Goal: Task Accomplishment & Management: Manage account settings

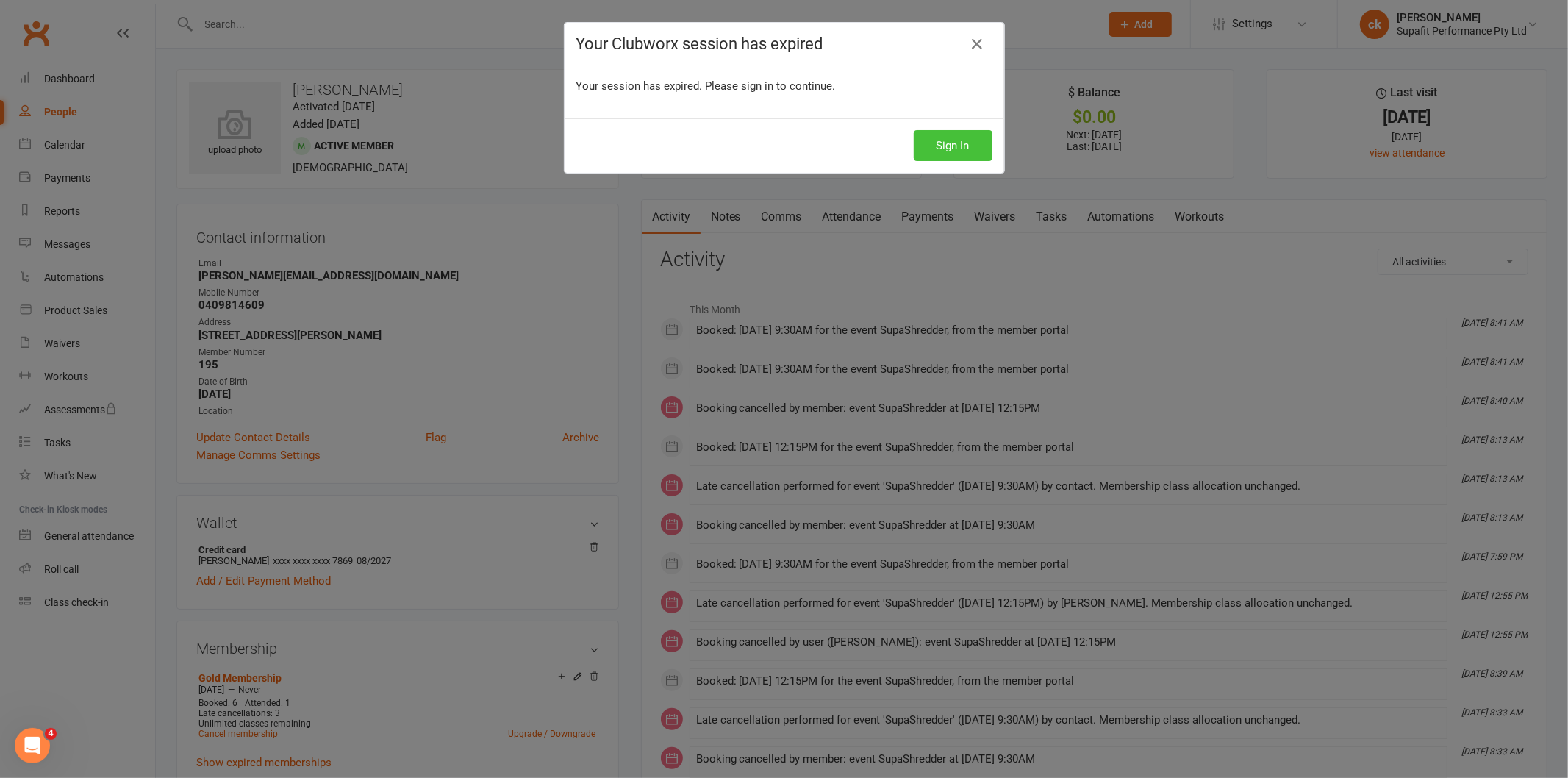
click at [930, 144] on button "Sign In" at bounding box center [953, 145] width 79 height 31
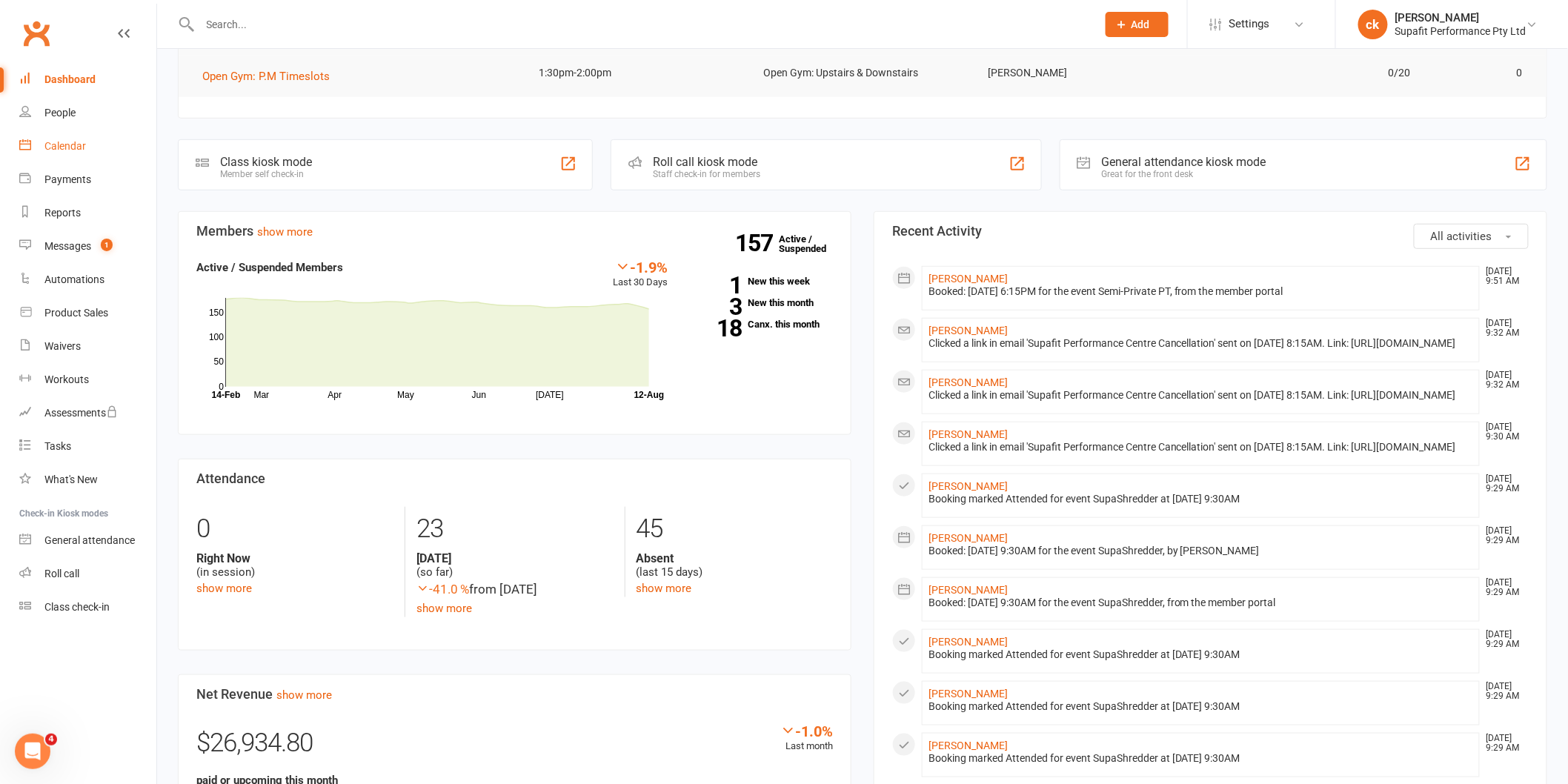
click at [72, 144] on div "Calendar" at bounding box center [66, 146] width 42 height 12
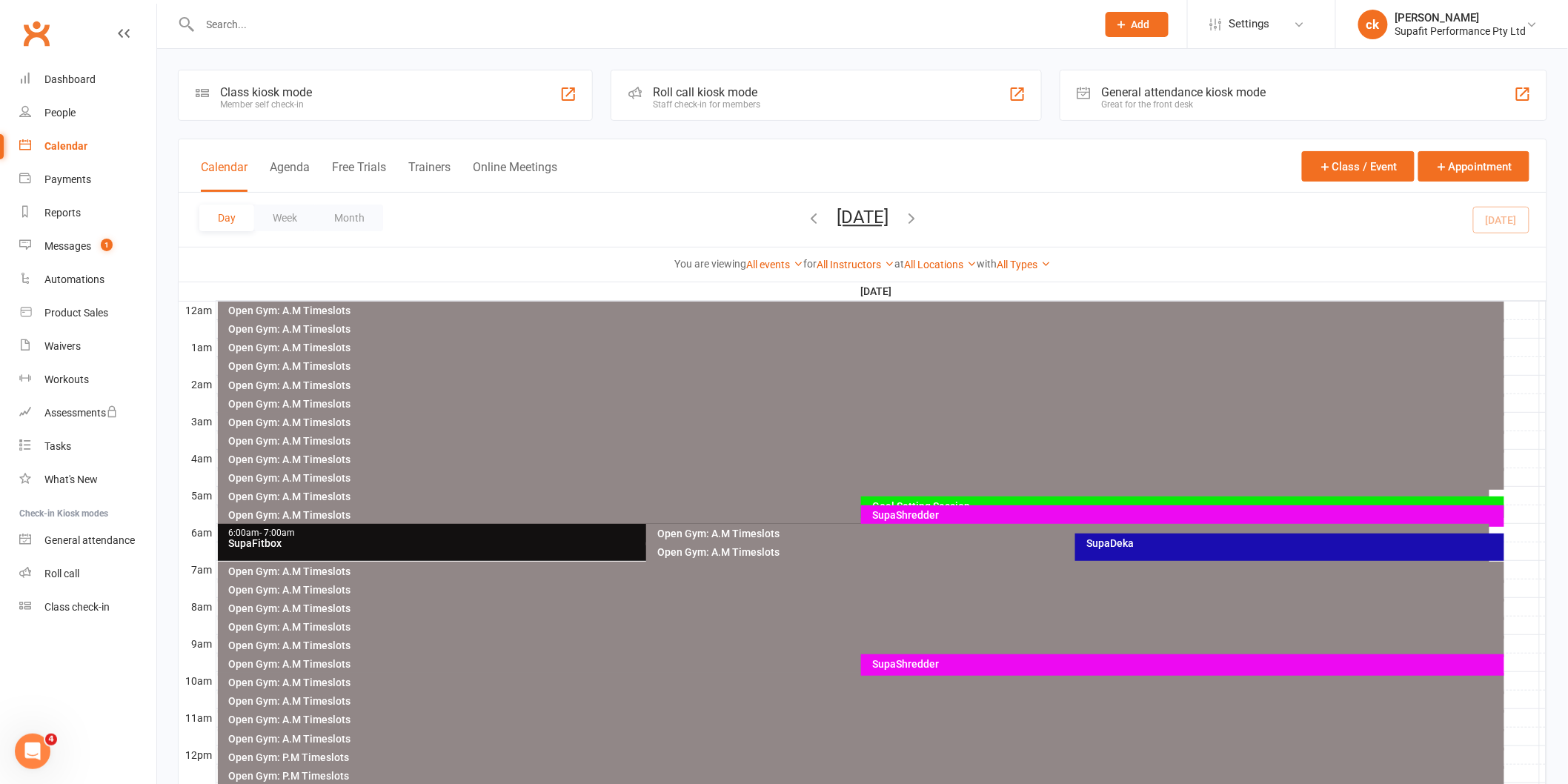
click at [1121, 544] on div "SupaDeka" at bounding box center [1293, 543] width 416 height 10
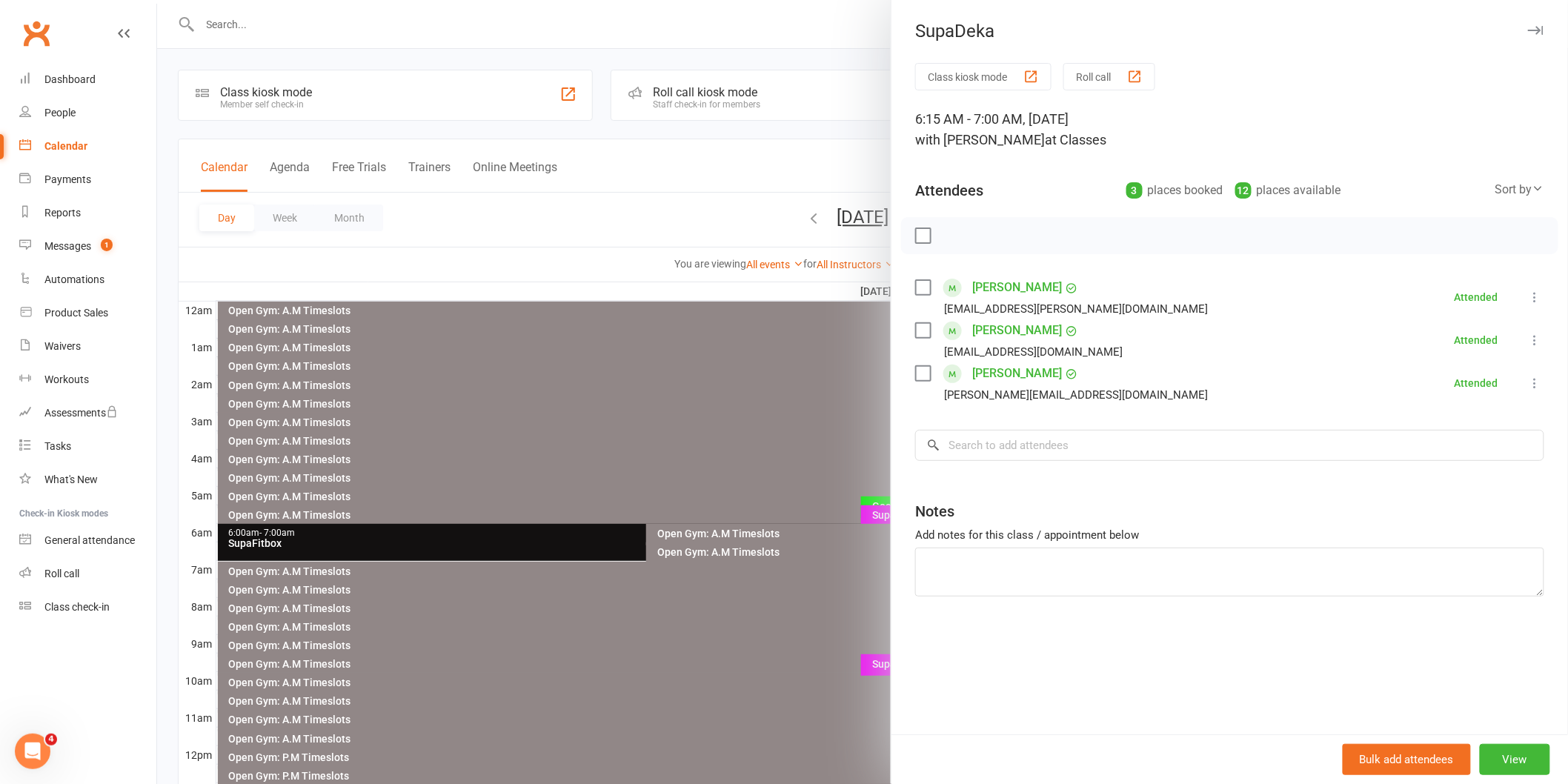
click at [742, 371] on div at bounding box center [862, 392] width 1411 height 784
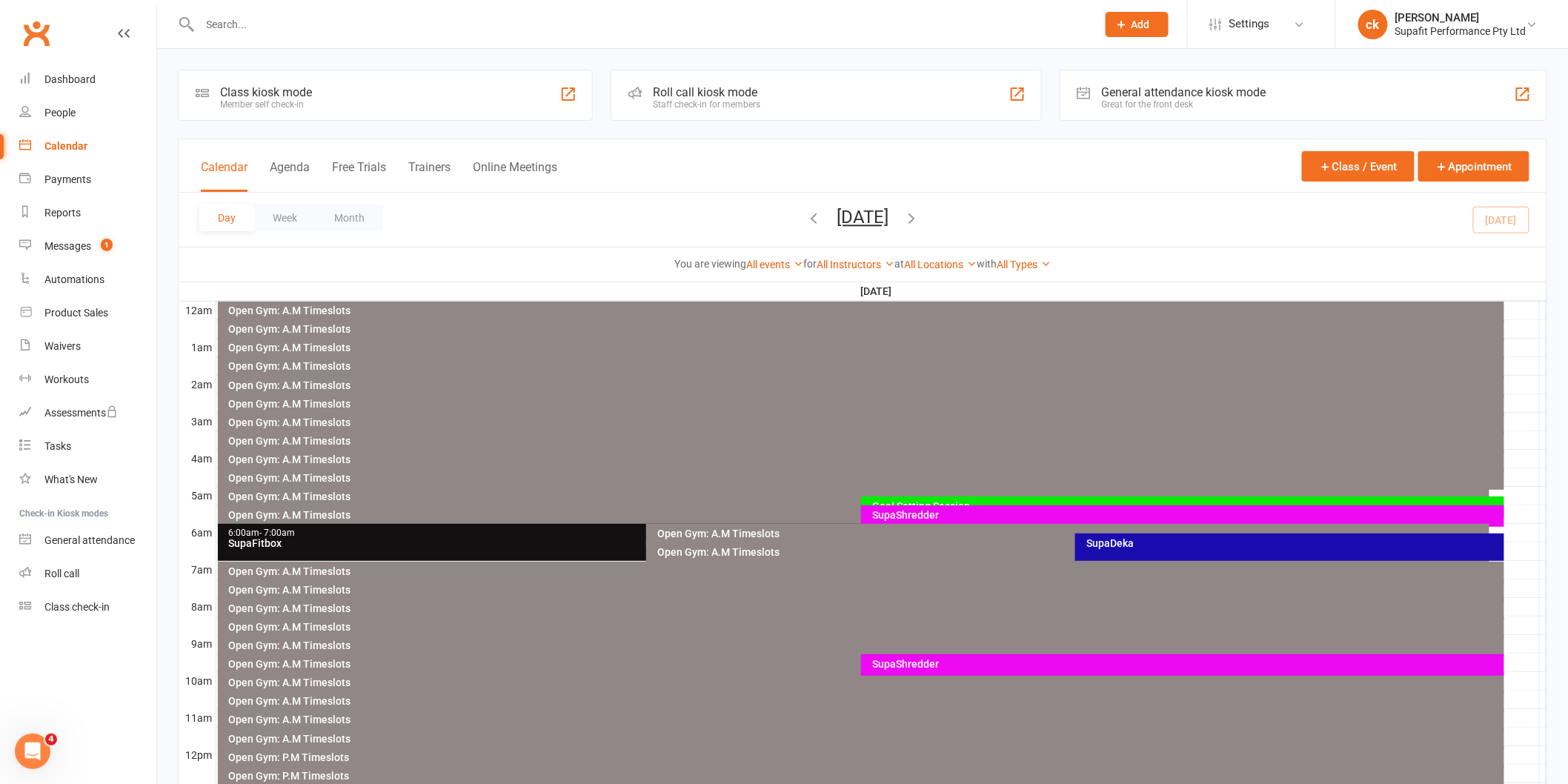
click at [580, 542] on div "SupaFitbox" at bounding box center [642, 543] width 829 height 10
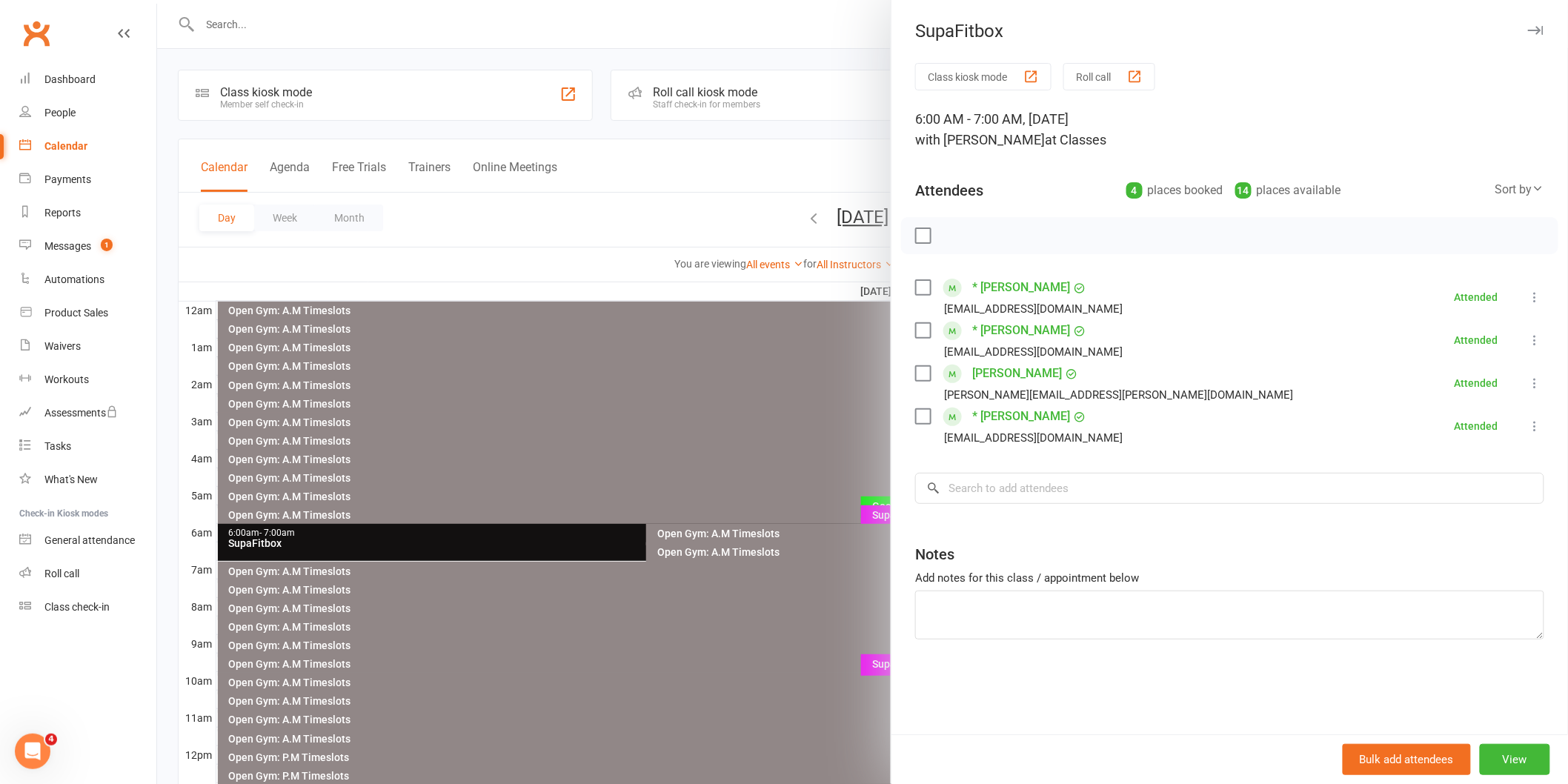
click at [738, 397] on div at bounding box center [862, 392] width 1411 height 784
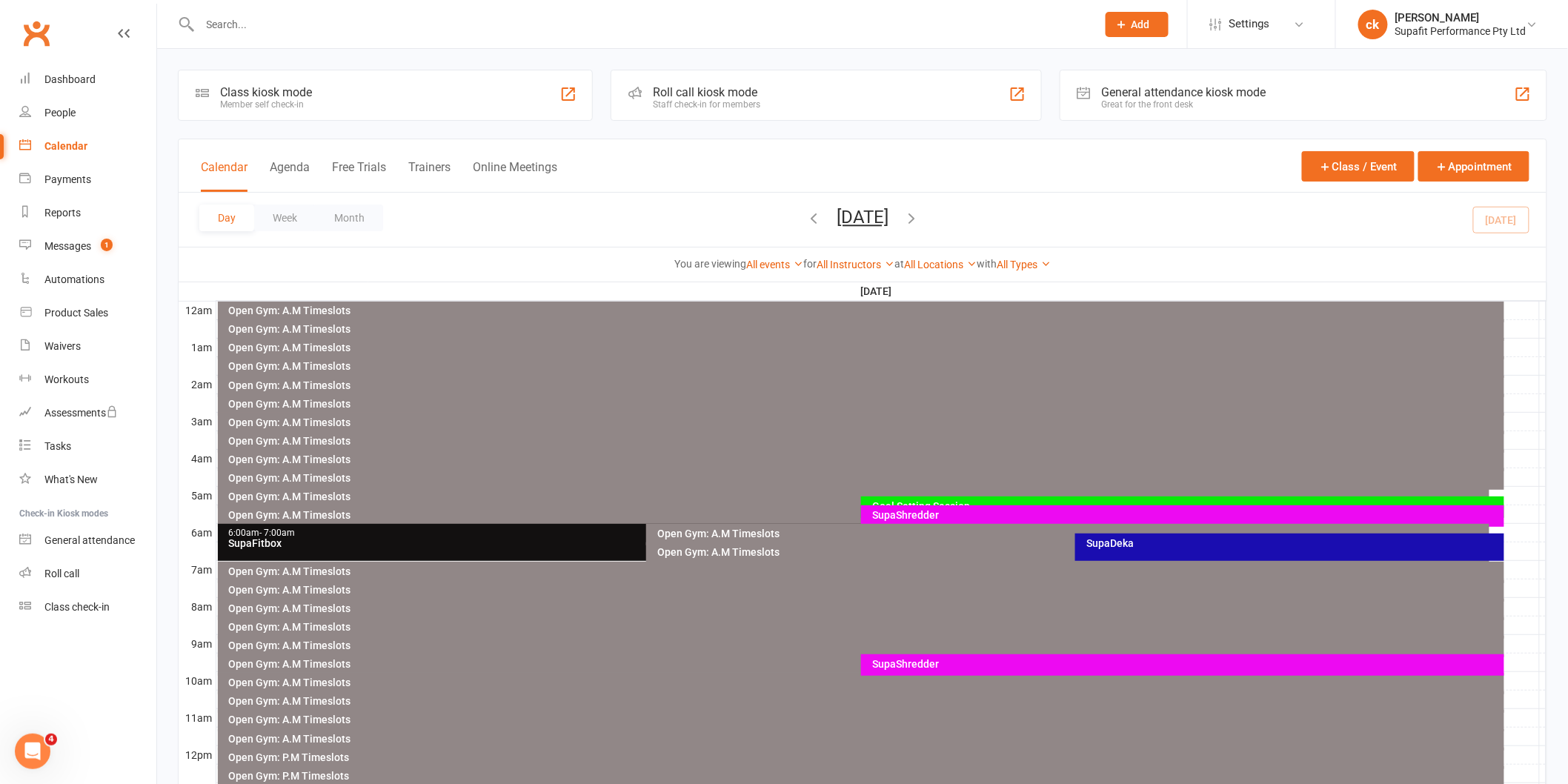
click at [996, 664] on div "SupaShredder" at bounding box center [1185, 664] width 629 height 10
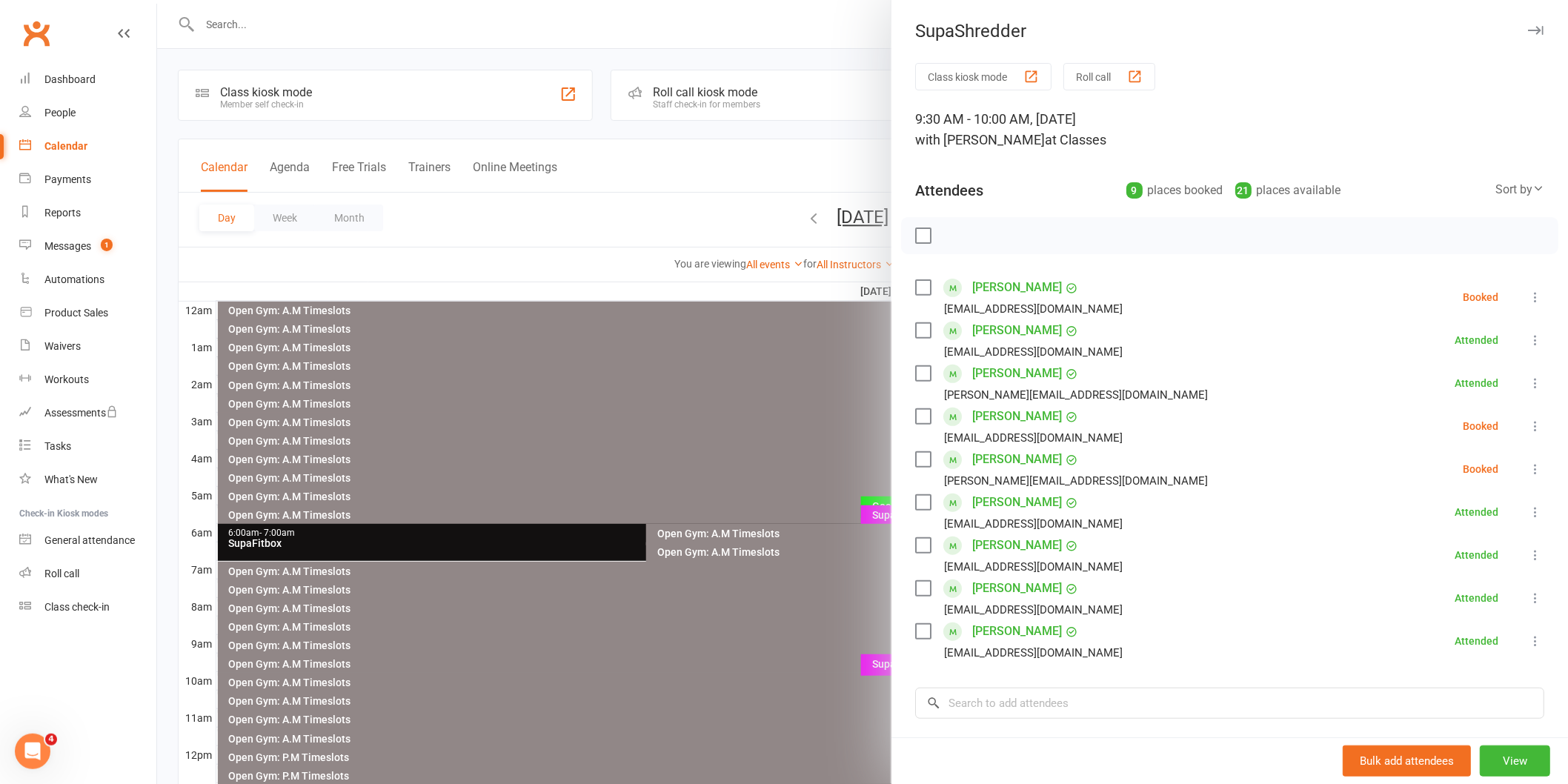
click at [1527, 472] on icon at bounding box center [1534, 469] width 15 height 15
click at [1422, 582] on link "Mark absent" at bounding box center [1464, 587] width 159 height 30
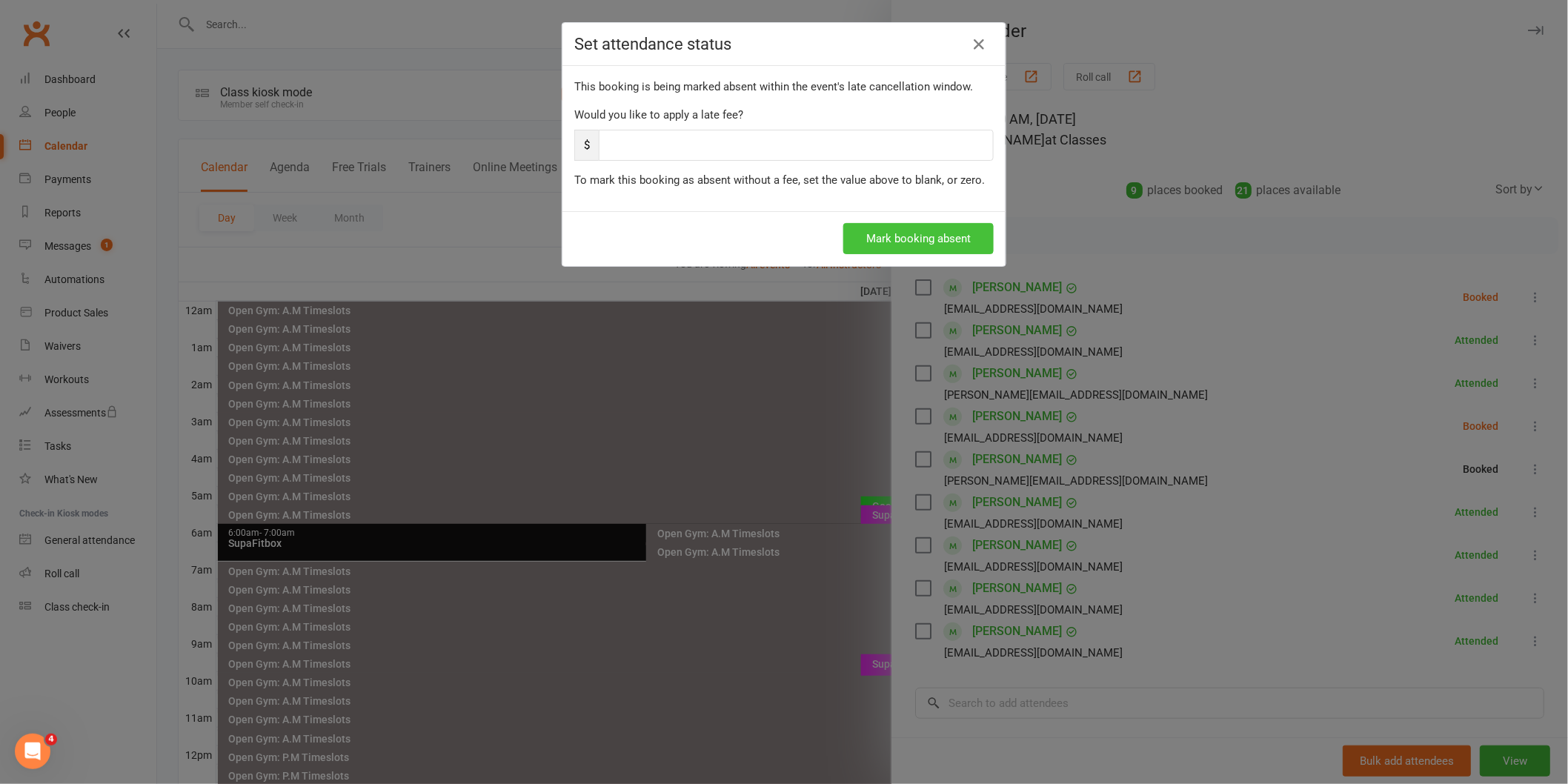
click at [901, 245] on button "Mark booking absent" at bounding box center [918, 238] width 150 height 31
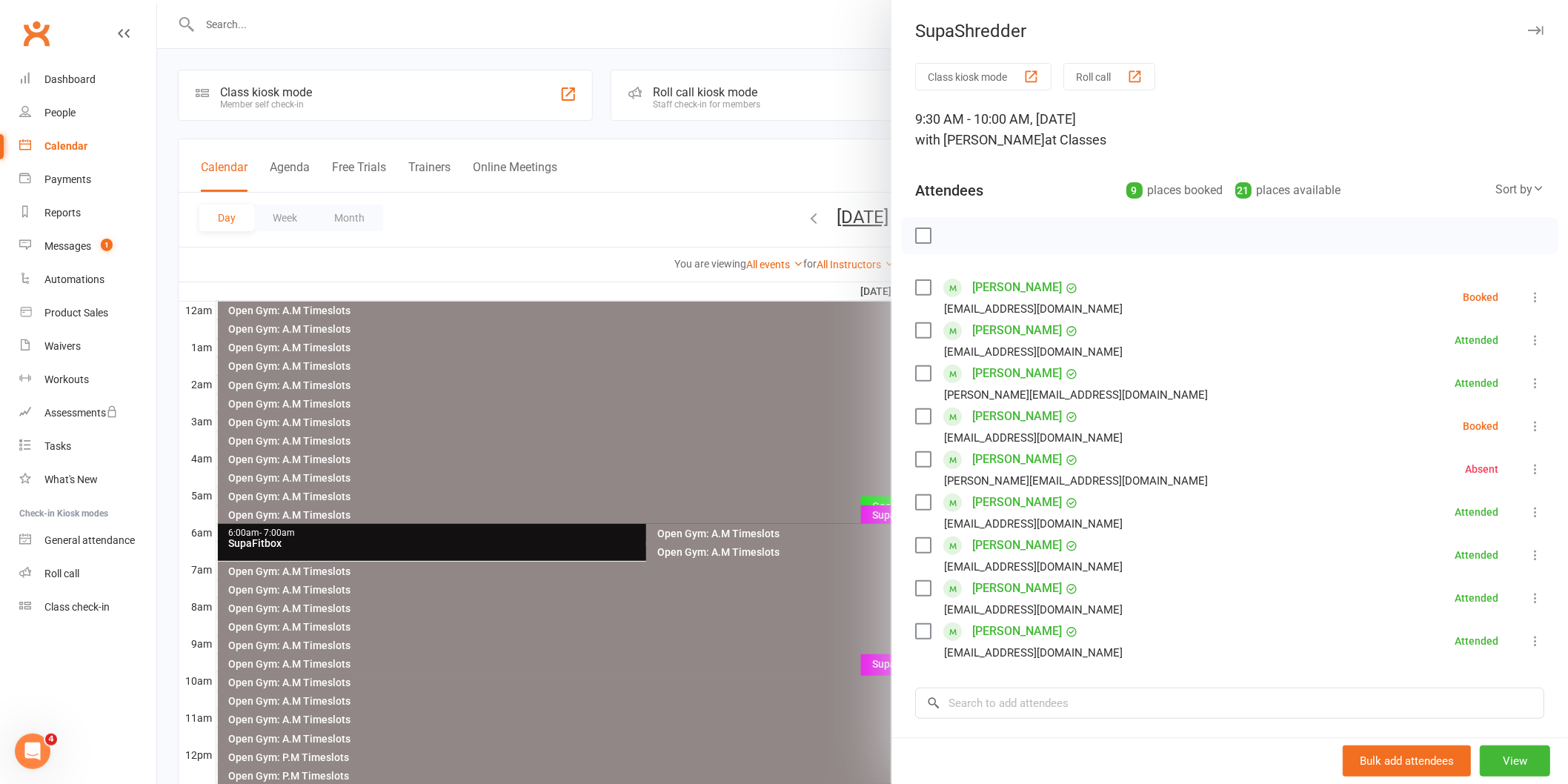
click at [917, 293] on label at bounding box center [922, 288] width 15 height 15
click at [917, 416] on label at bounding box center [922, 416] width 15 height 15
click at [950, 234] on icon "button" at bounding box center [956, 236] width 13 height 13
click at [995, 711] on input "search" at bounding box center [1229, 702] width 629 height 31
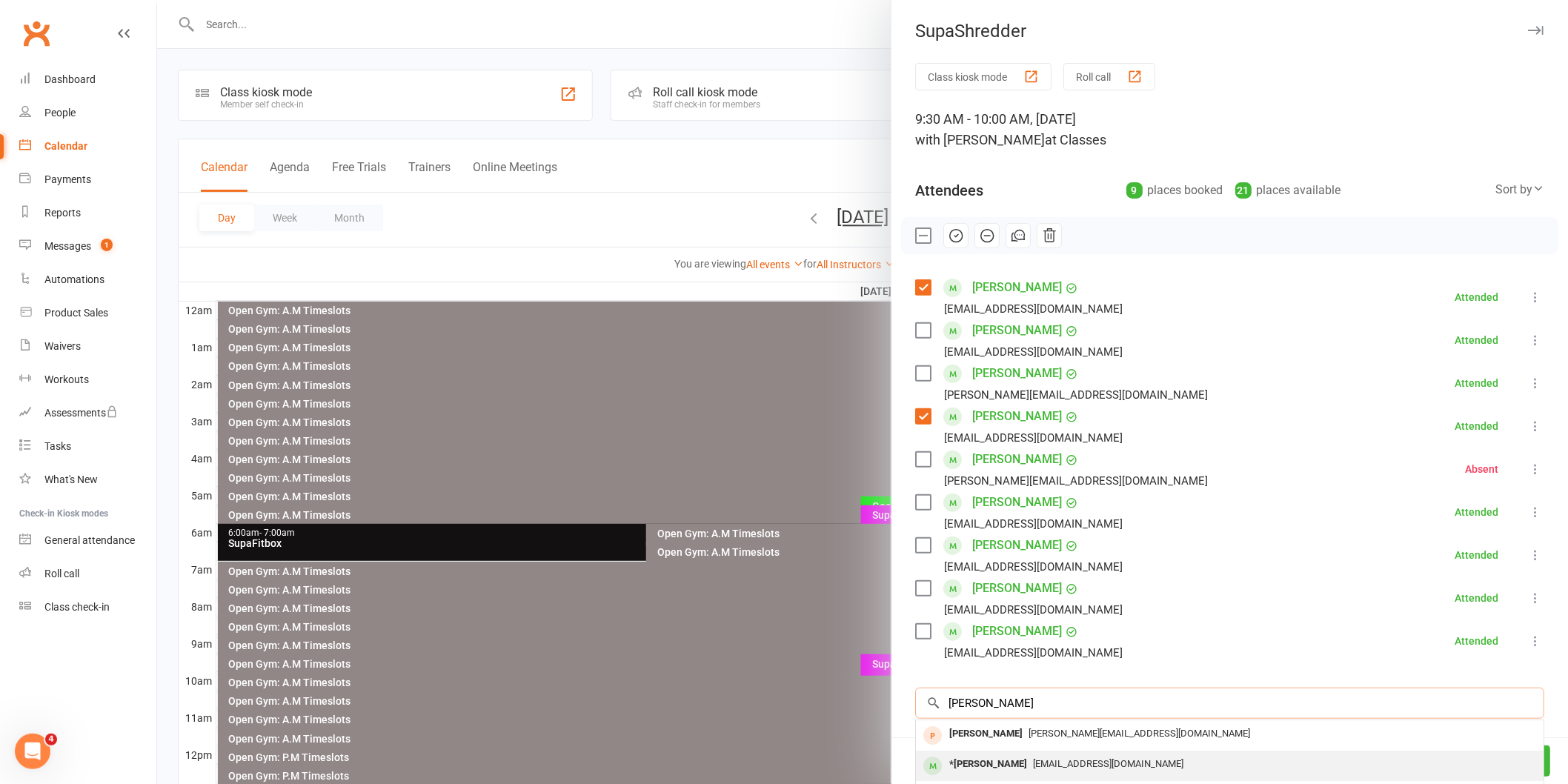
type input "lara"
click at [960, 764] on div "*Lara Foran" at bounding box center [987, 765] width 89 height 22
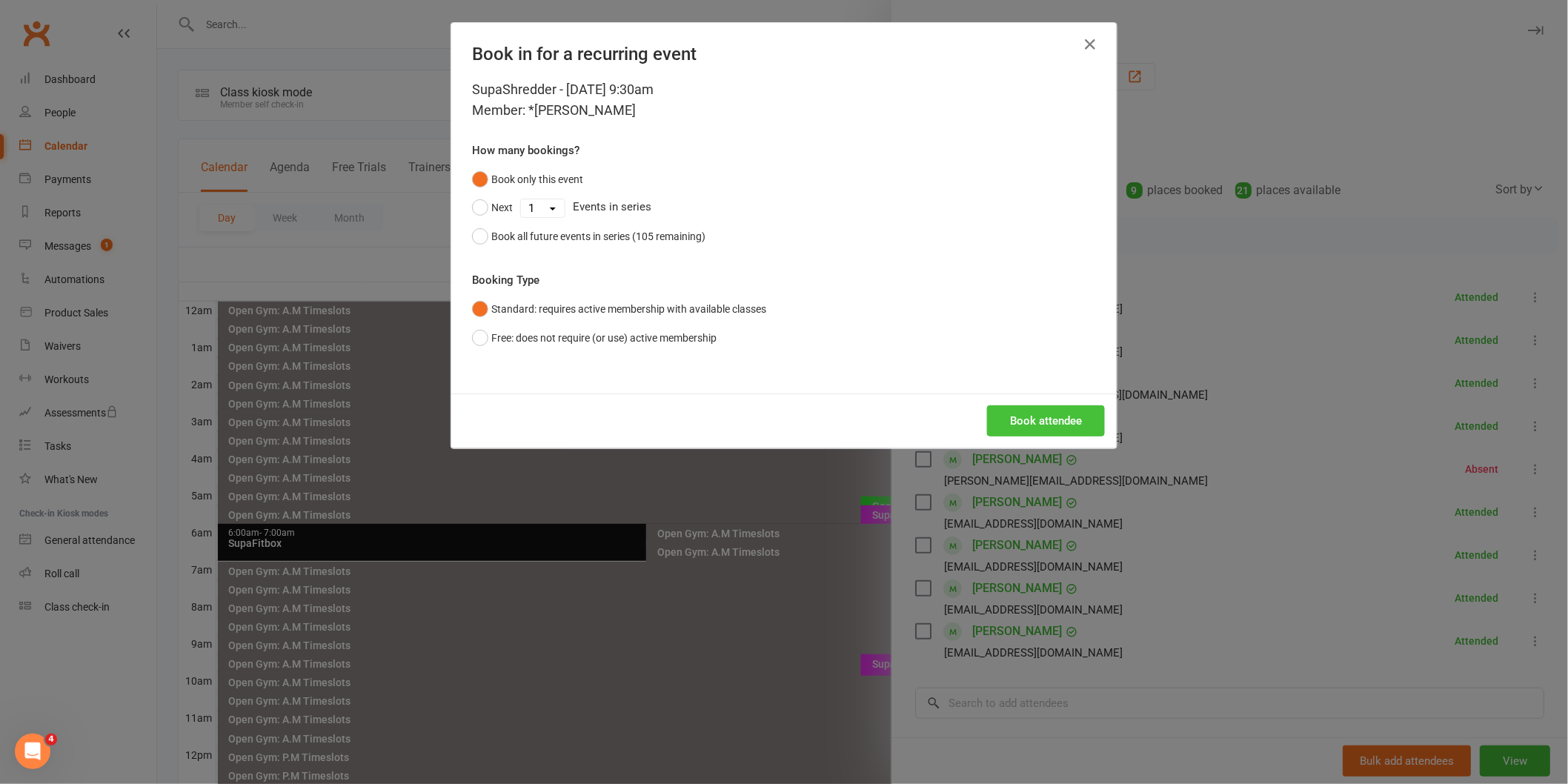
click at [1064, 423] on button "Book attendee" at bounding box center [1045, 421] width 117 height 31
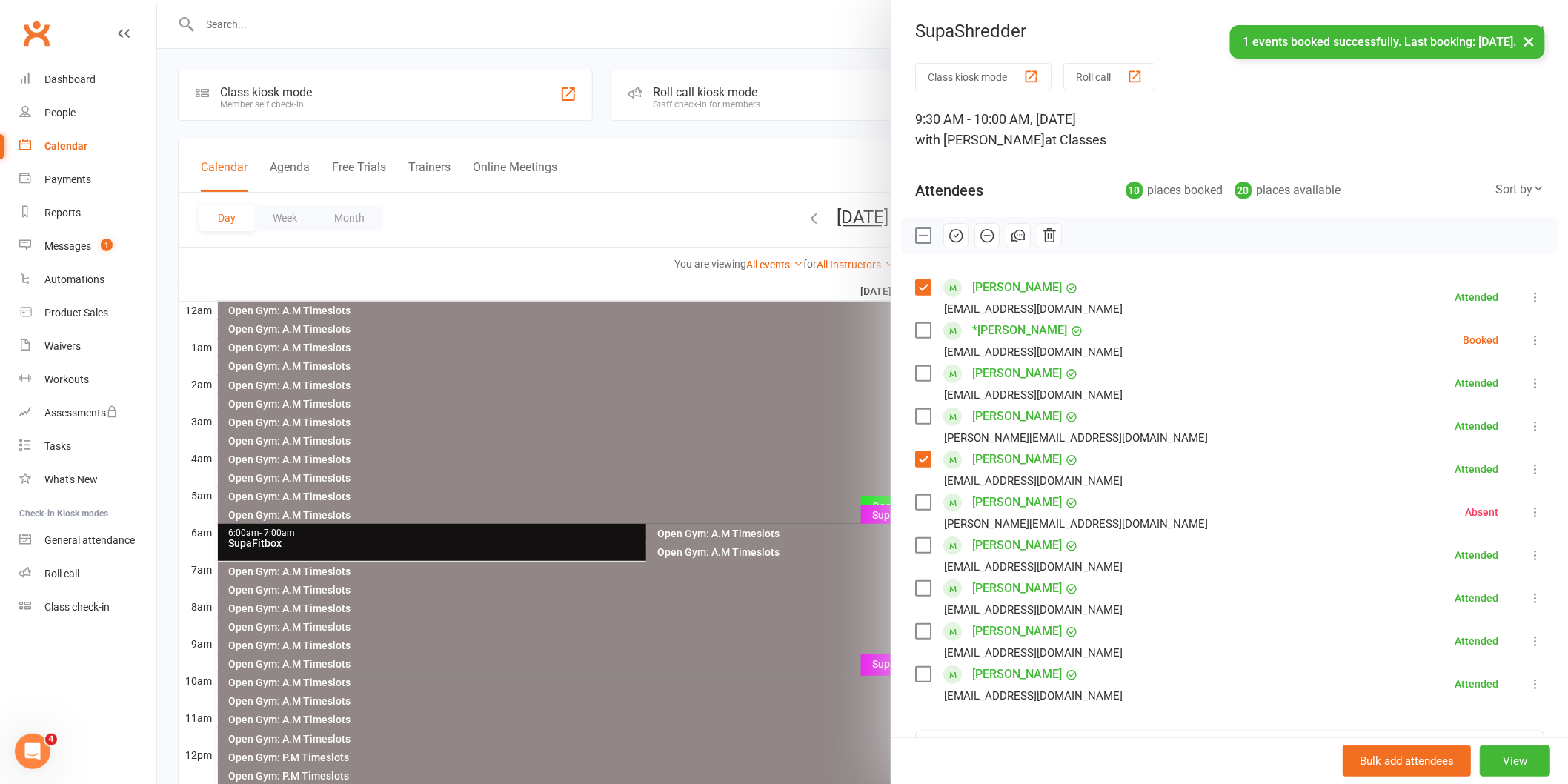
scroll to position [234, 0]
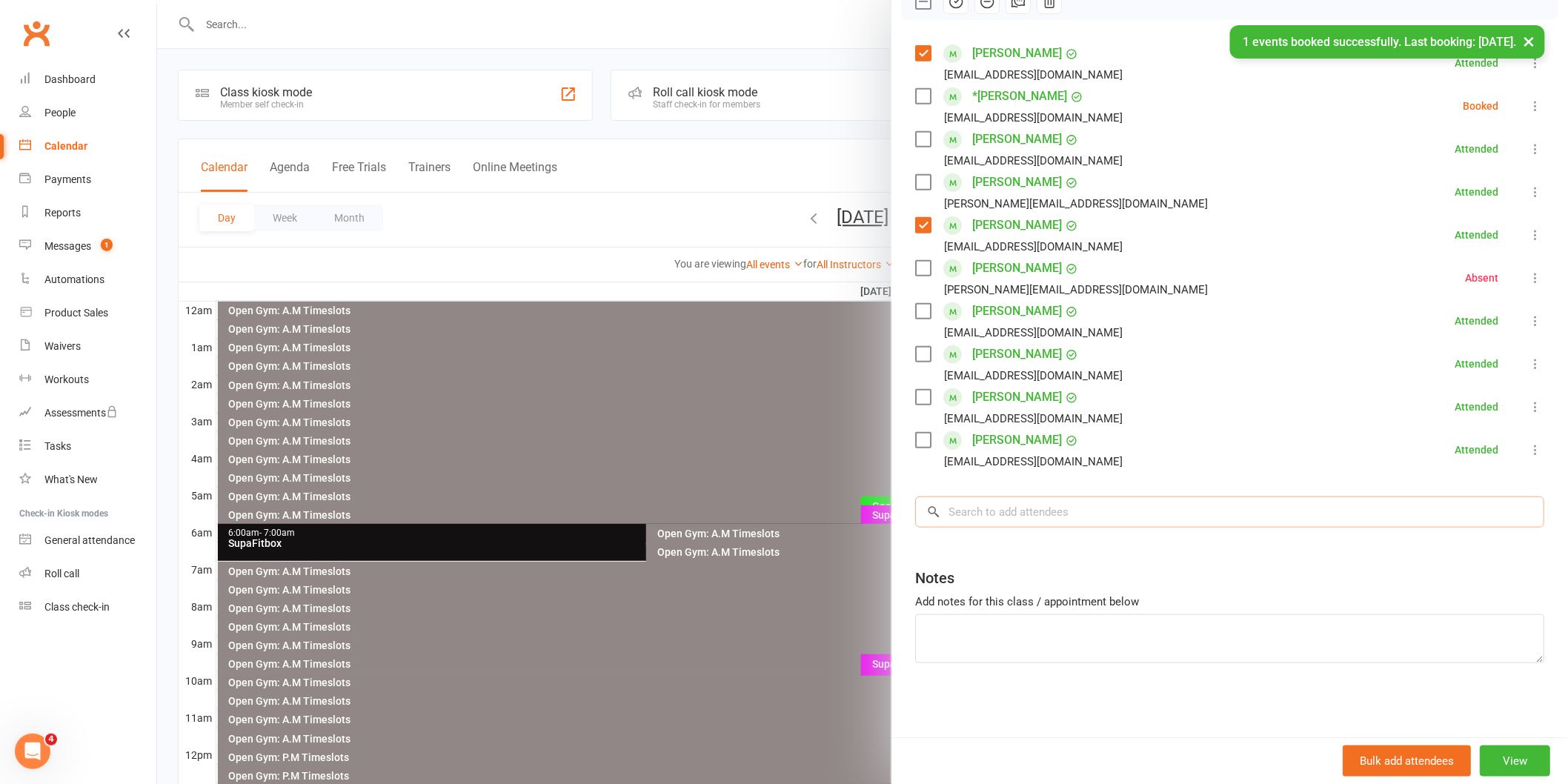
click at [1000, 505] on input "search" at bounding box center [1229, 511] width 629 height 31
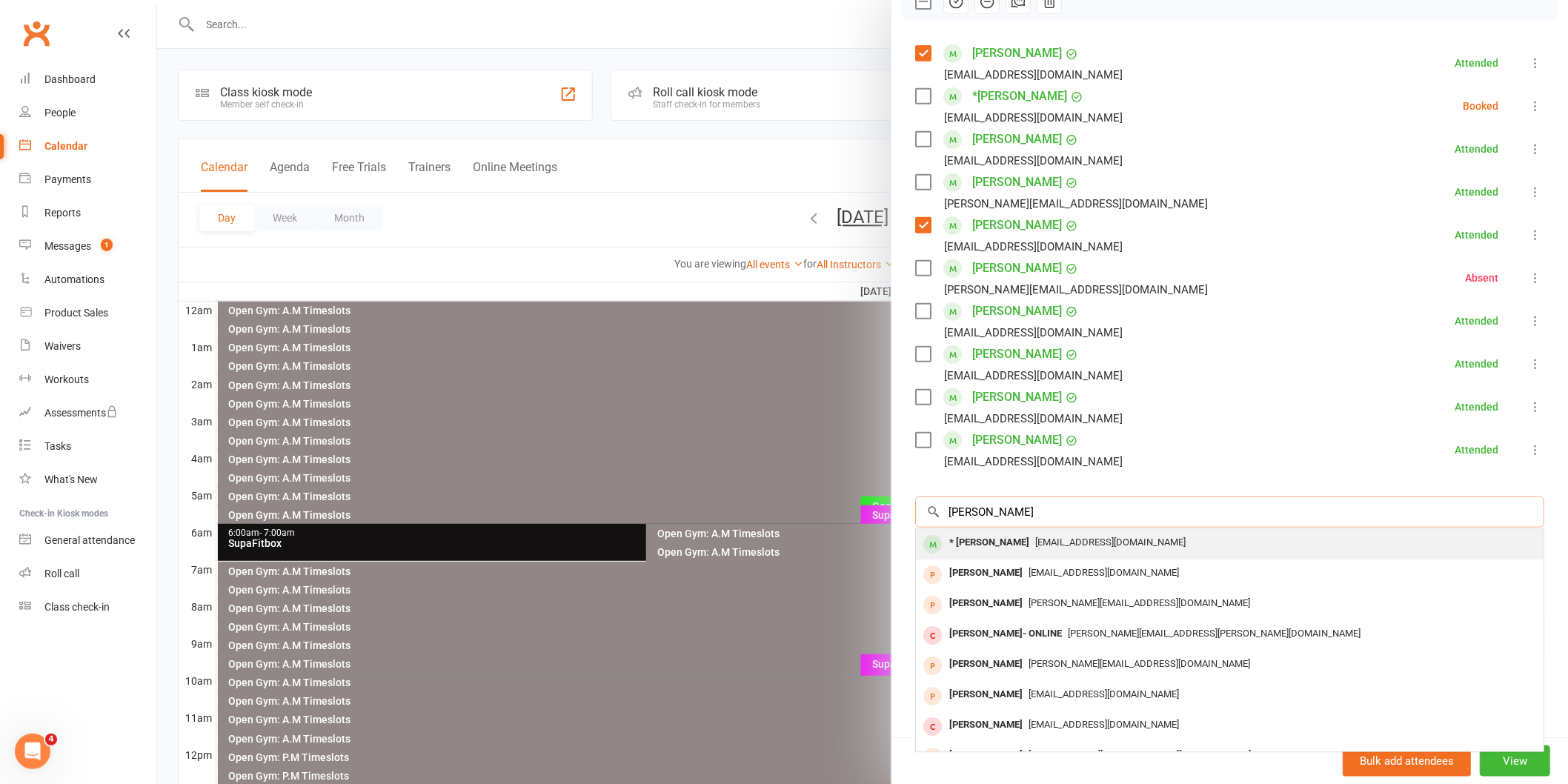
type input "sonia"
click at [983, 551] on div "* Sonia Barikhan" at bounding box center [988, 543] width 91 height 22
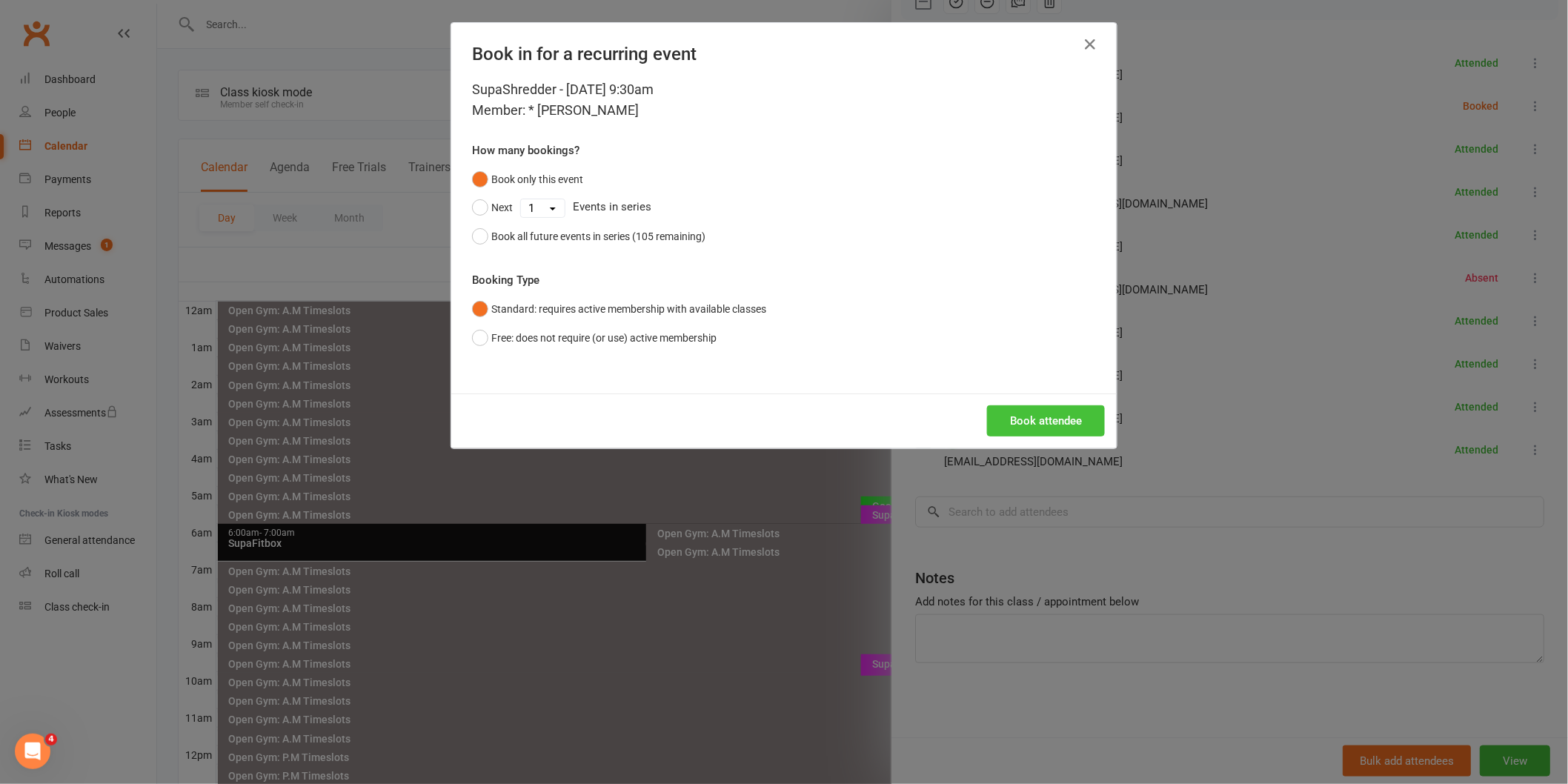
drag, startPoint x: 1021, startPoint y: 423, endPoint x: 1037, endPoint y: 439, distance: 22.6
click at [1022, 423] on button "Book attendee" at bounding box center [1045, 421] width 117 height 31
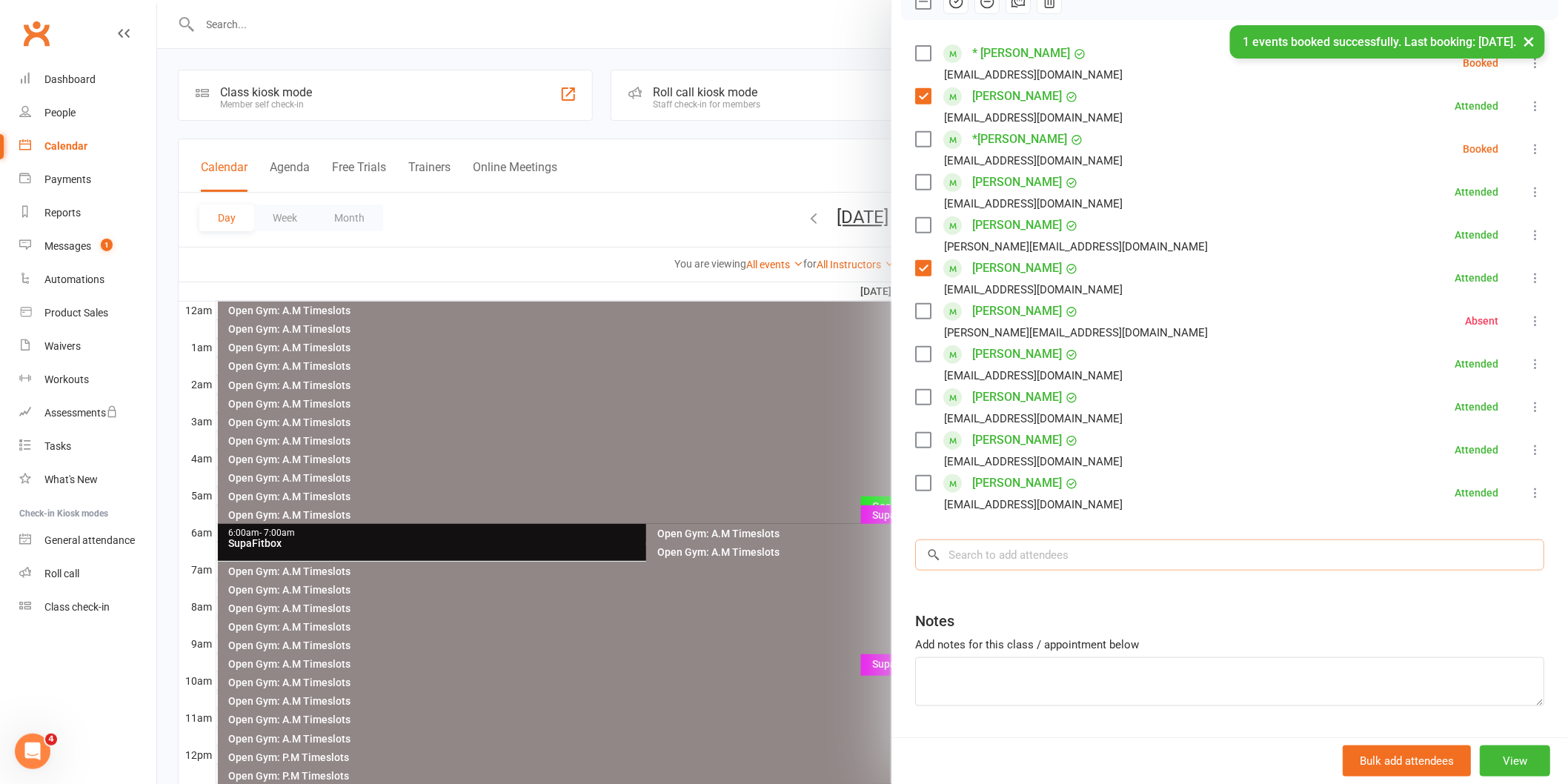
click at [990, 560] on input "search" at bounding box center [1229, 554] width 629 height 31
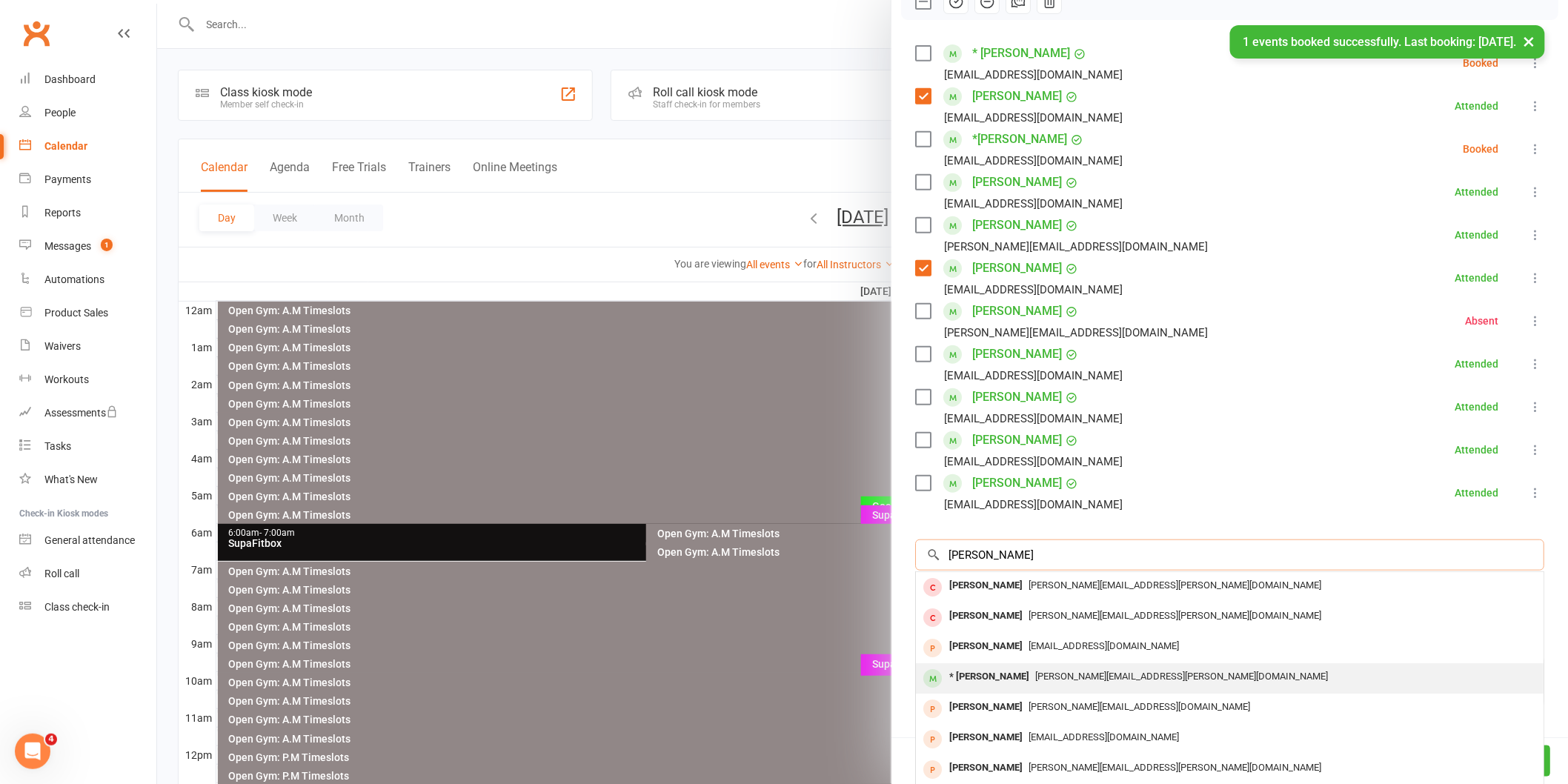
type input "shelley"
click at [964, 679] on div "* Shelley Sakr" at bounding box center [988, 678] width 91 height 22
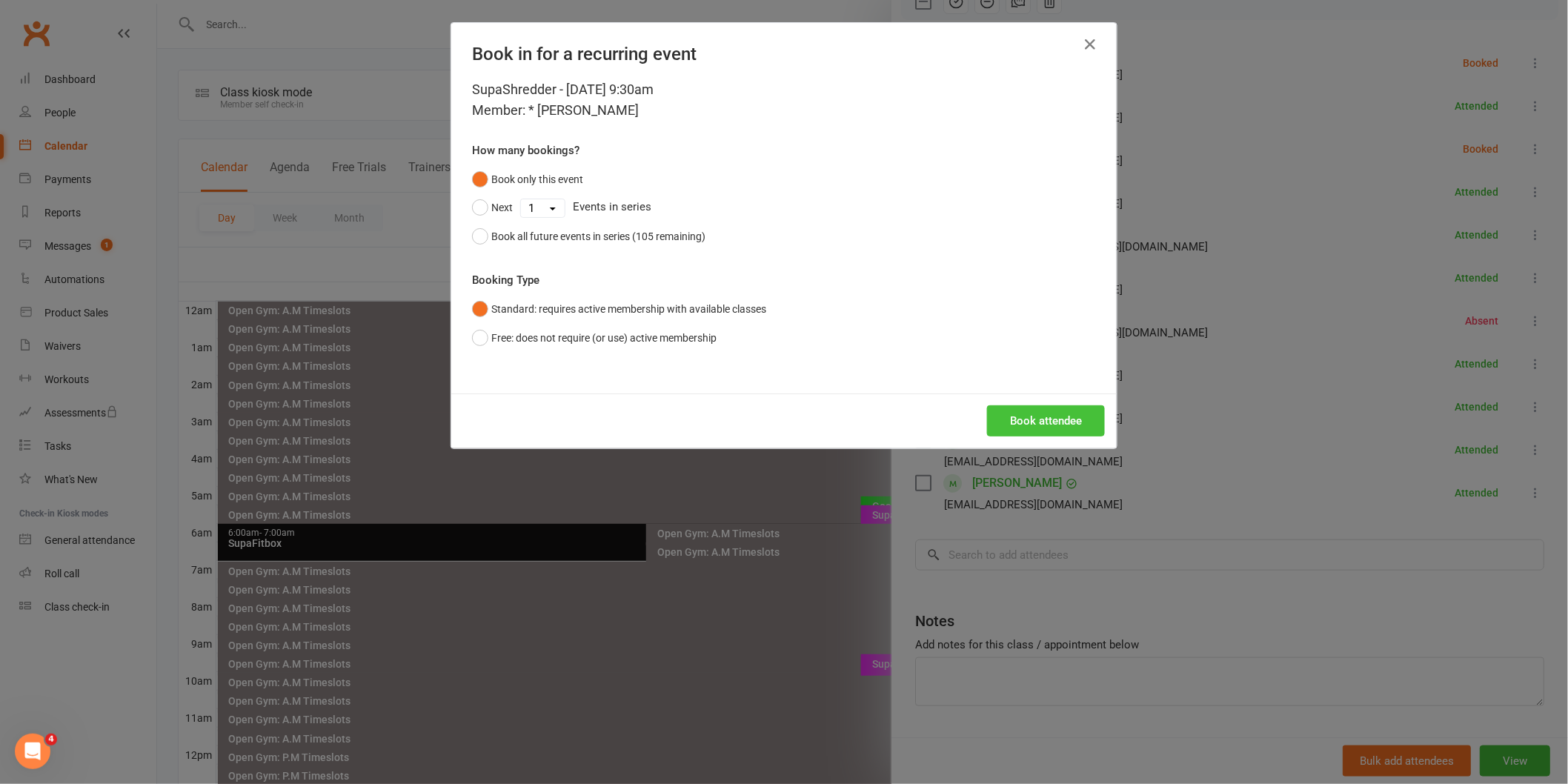
click at [1015, 424] on button "Book attendee" at bounding box center [1045, 421] width 117 height 31
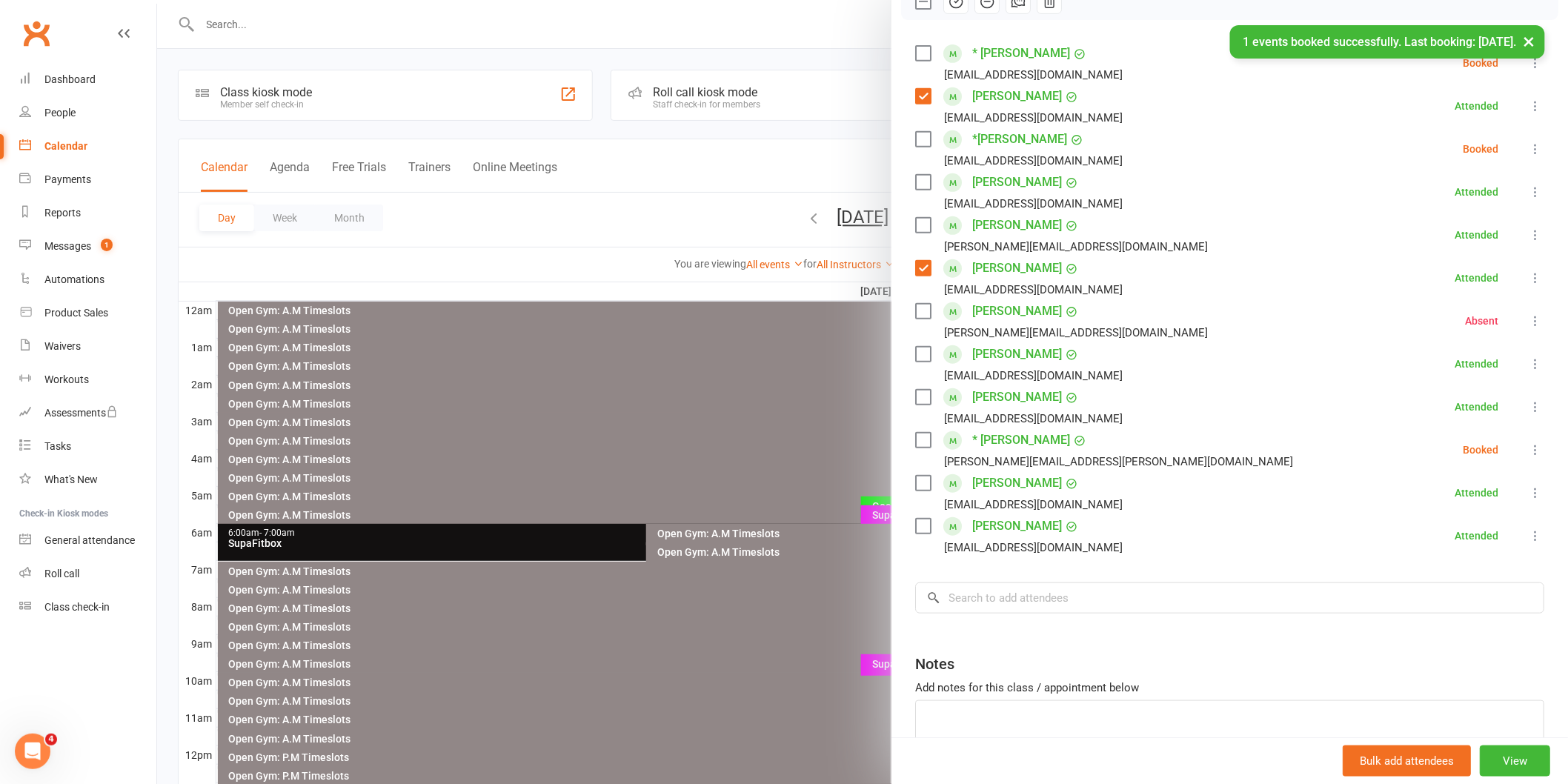
click at [915, 441] on label at bounding box center [922, 440] width 15 height 15
click at [915, 136] on label at bounding box center [922, 139] width 15 height 15
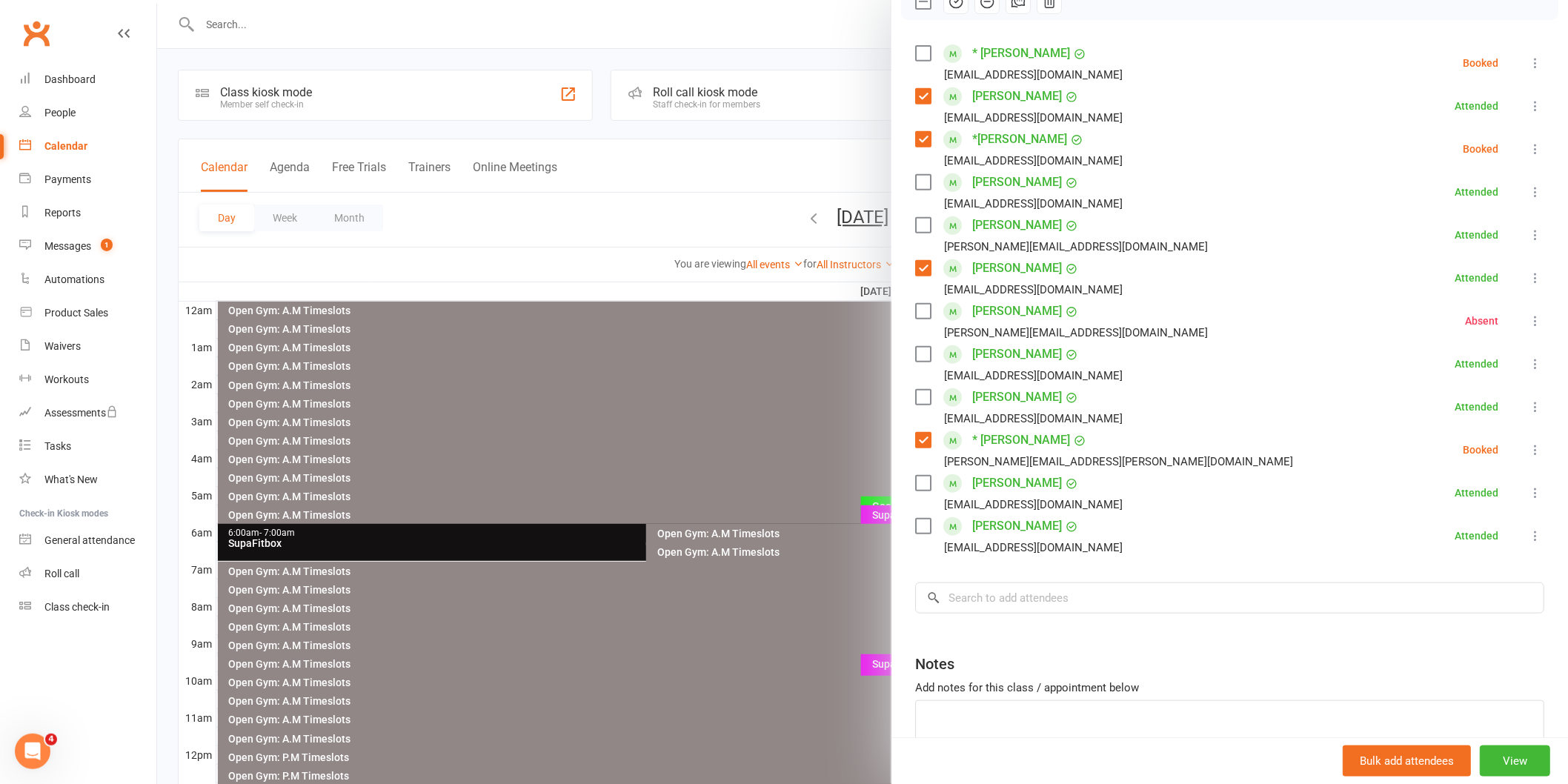
scroll to position [0, 0]
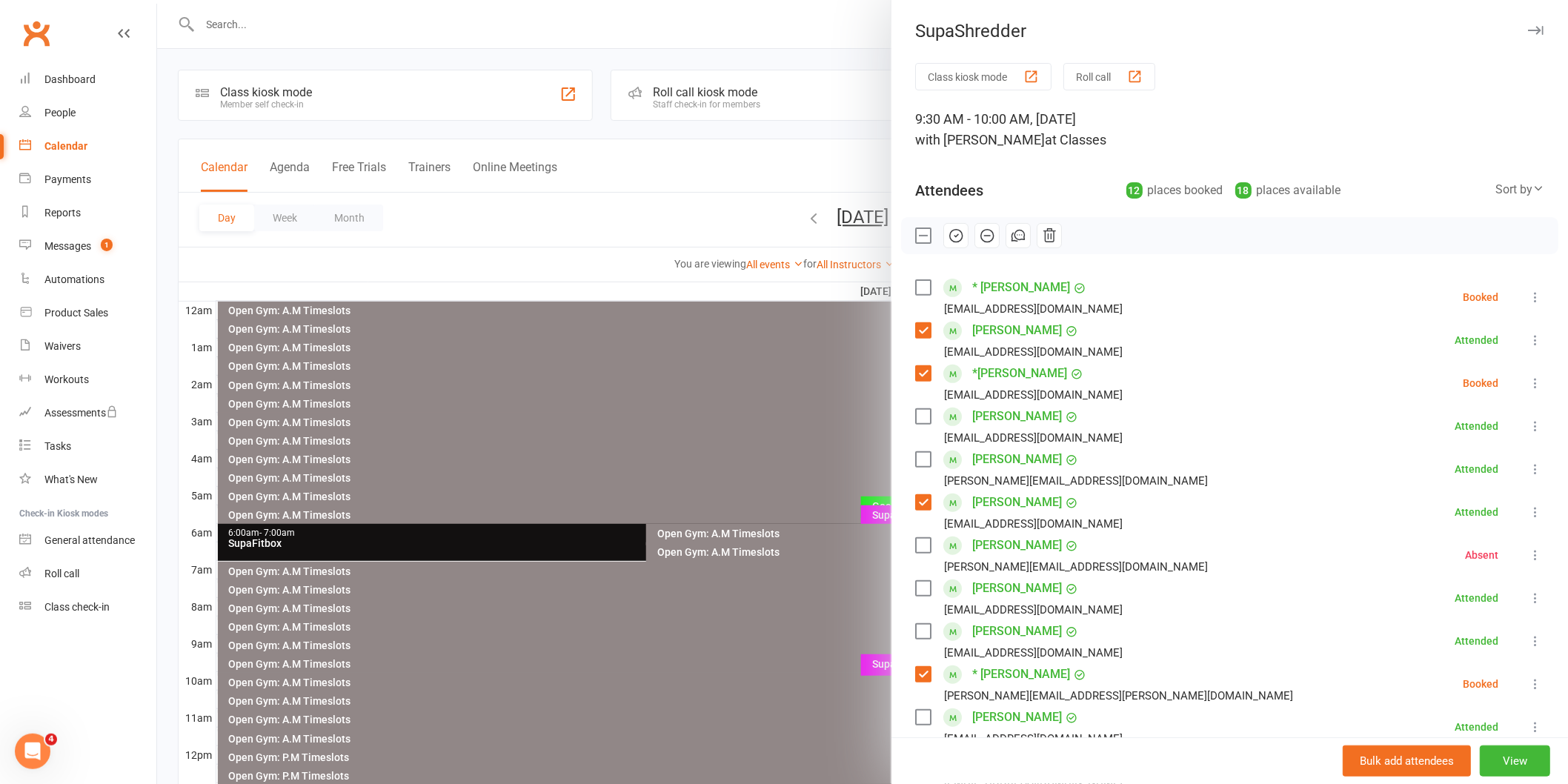
click at [921, 288] on label at bounding box center [922, 288] width 15 height 15
click at [956, 236] on icon "button" at bounding box center [957, 235] width 2 height 2
click at [1006, 549] on link "[PERSON_NAME]" at bounding box center [1016, 545] width 89 height 24
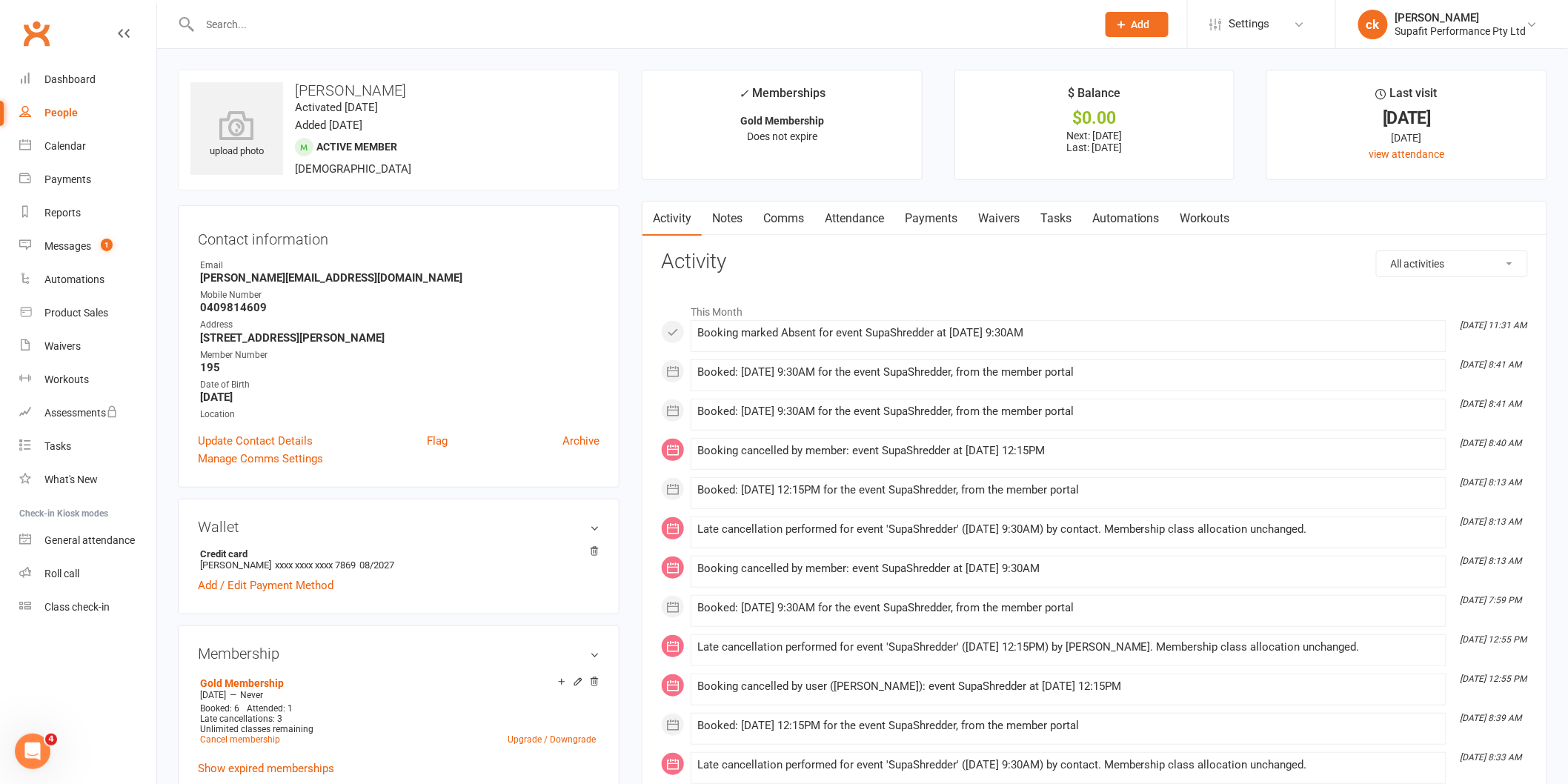
click at [931, 223] on link "Payments" at bounding box center [931, 219] width 74 height 34
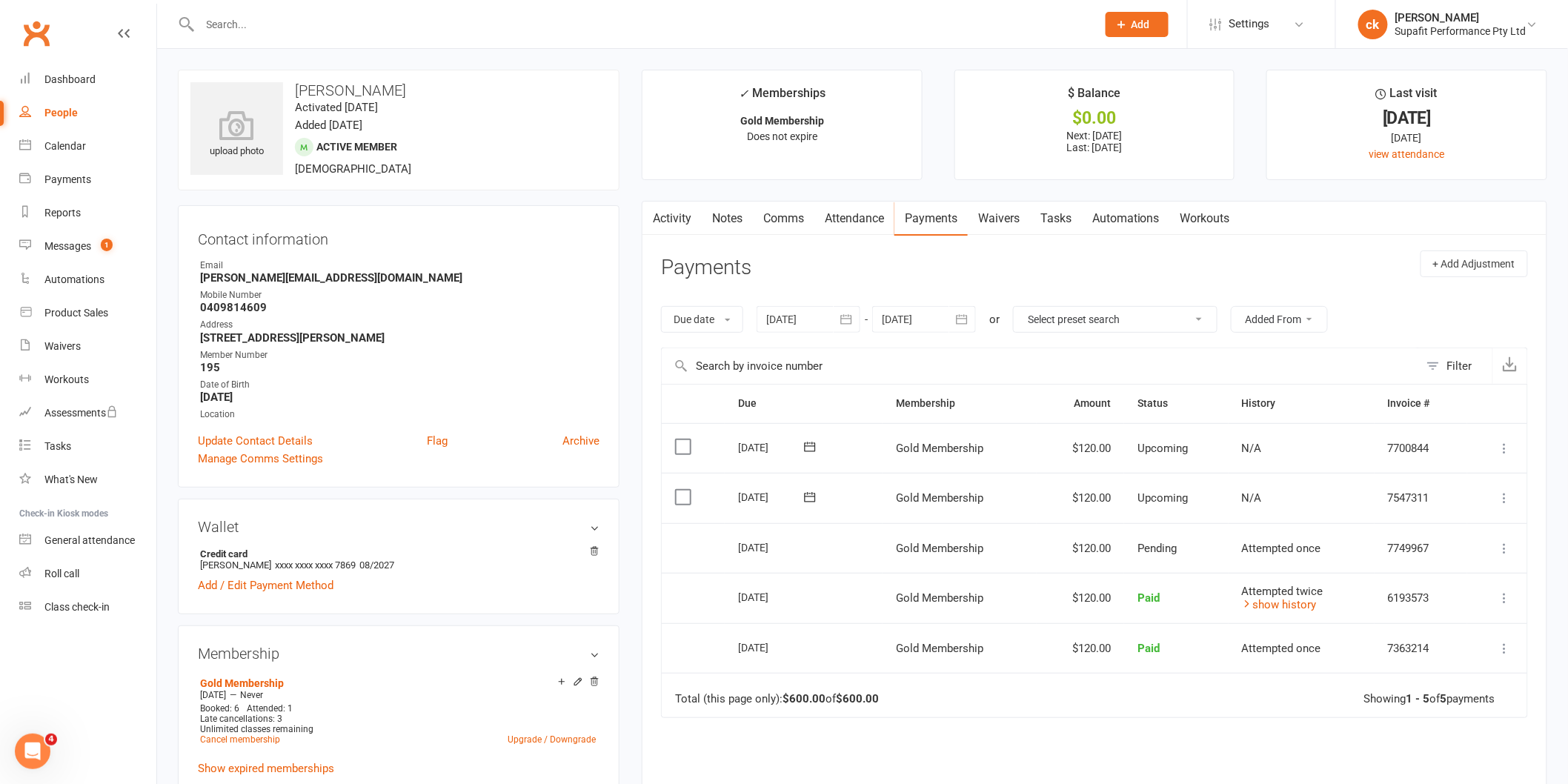
click at [667, 223] on link "Activity" at bounding box center [672, 219] width 60 height 34
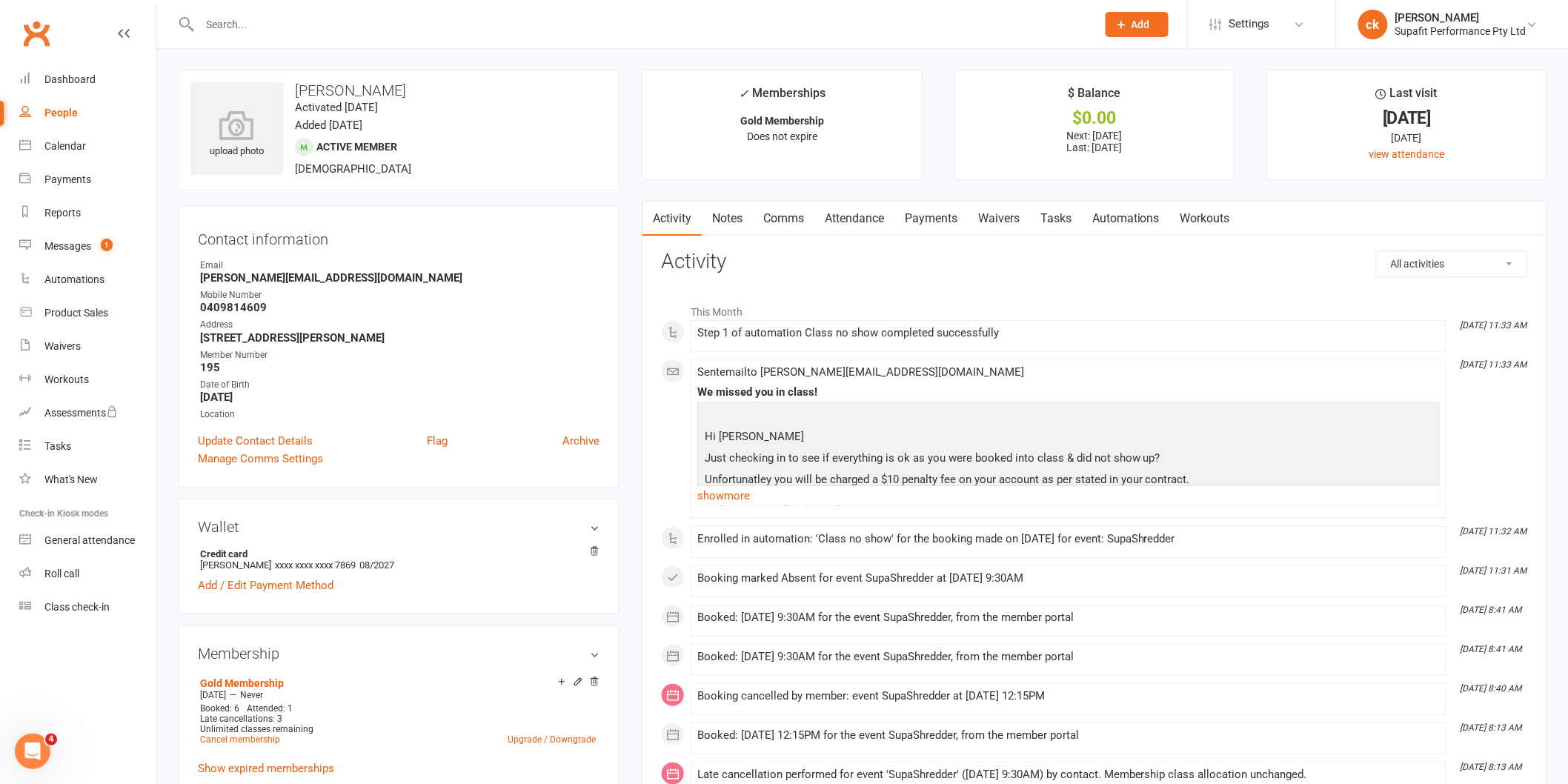
click at [925, 219] on link "Payments" at bounding box center [931, 219] width 74 height 34
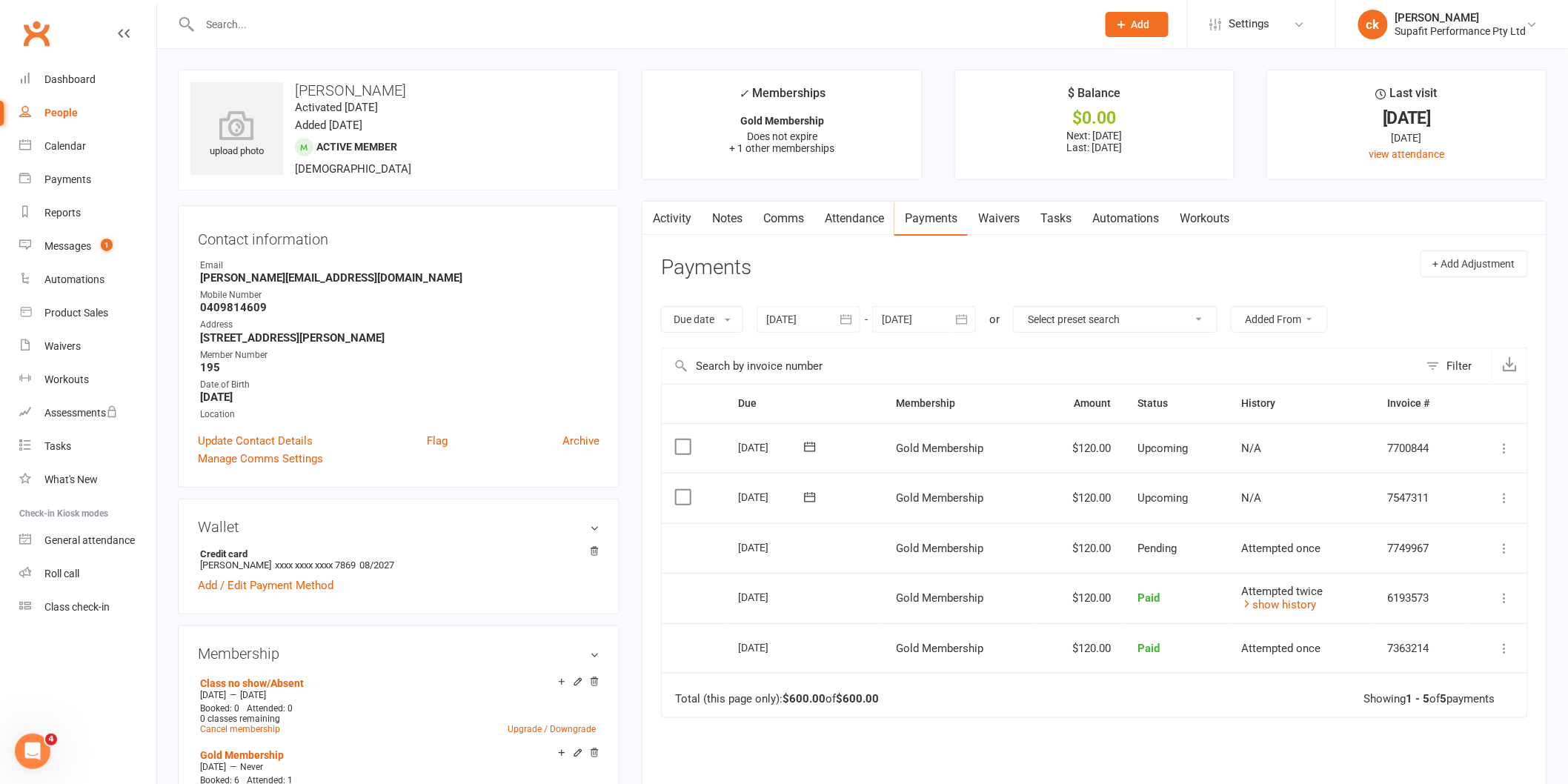
click at [673, 216] on link "Activity" at bounding box center [672, 219] width 60 height 34
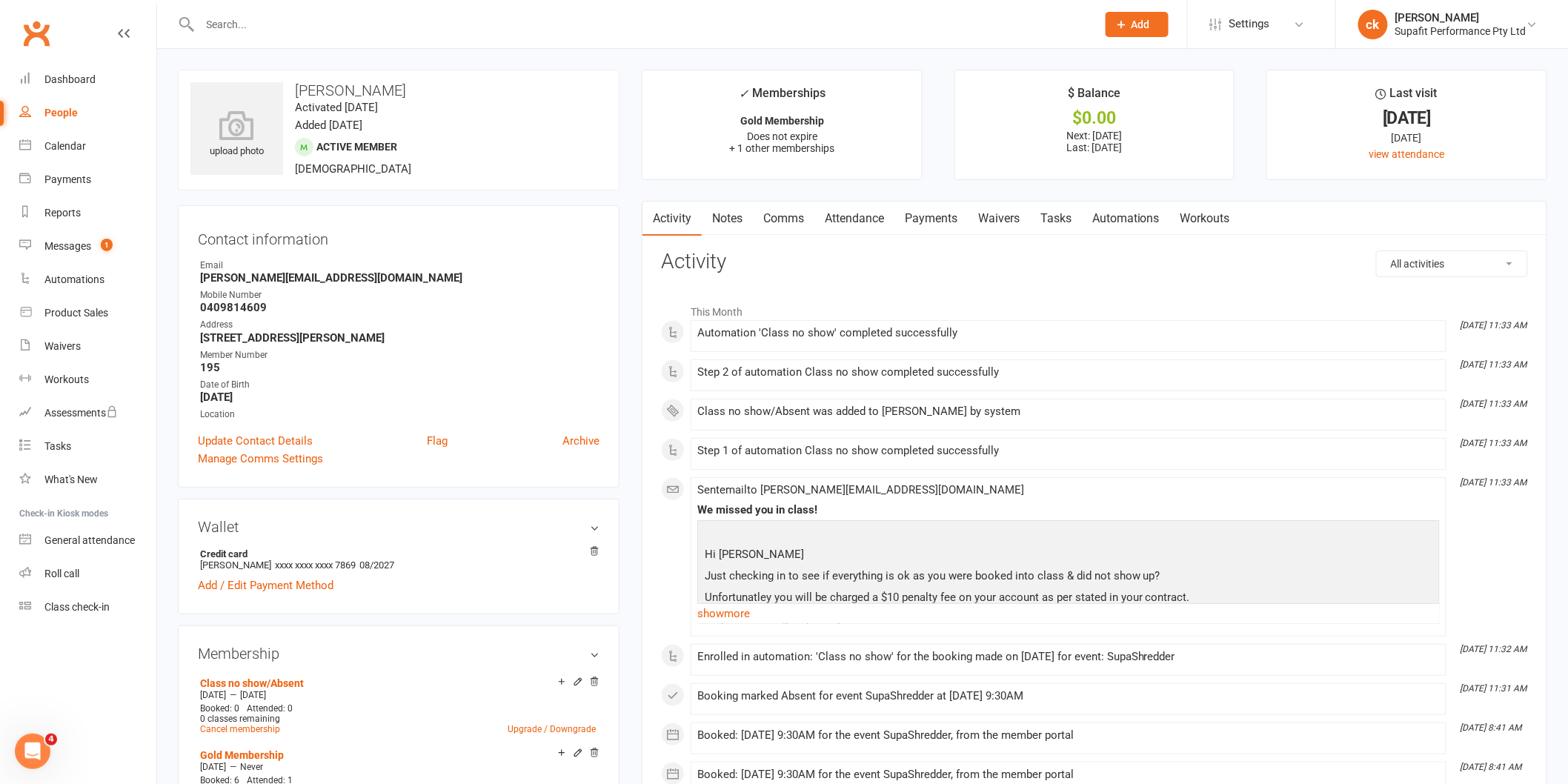
drag, startPoint x: 958, startPoint y: 219, endPoint x: 963, endPoint y: 232, distance: 13.9
click at [958, 219] on link "Payments" at bounding box center [931, 219] width 74 height 34
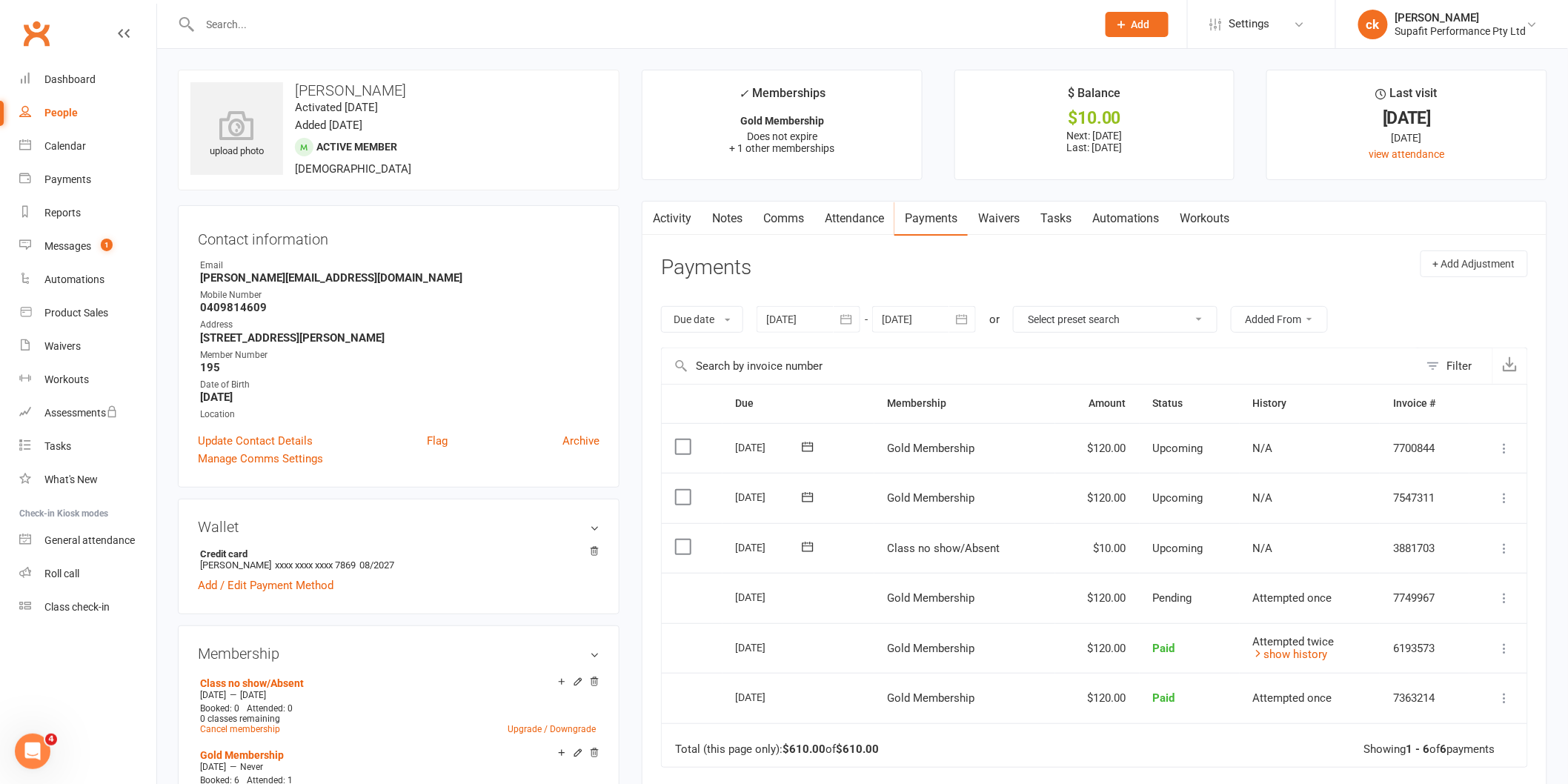
click at [1506, 545] on icon at bounding box center [1504, 548] width 15 height 15
click at [1411, 664] on link "Skip" at bounding box center [1440, 667] width 147 height 30
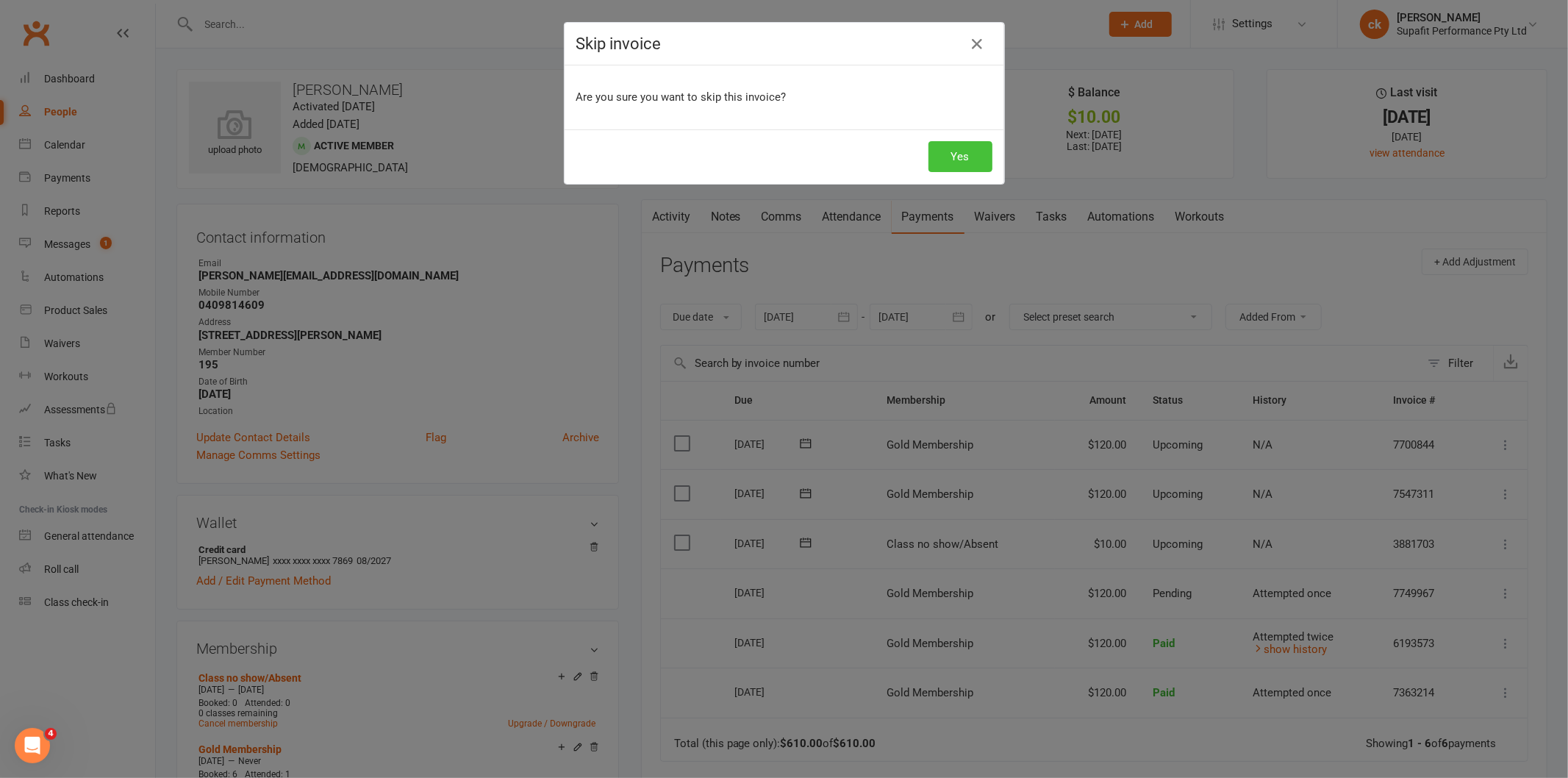
click at [941, 163] on button "Yes" at bounding box center [960, 156] width 64 height 31
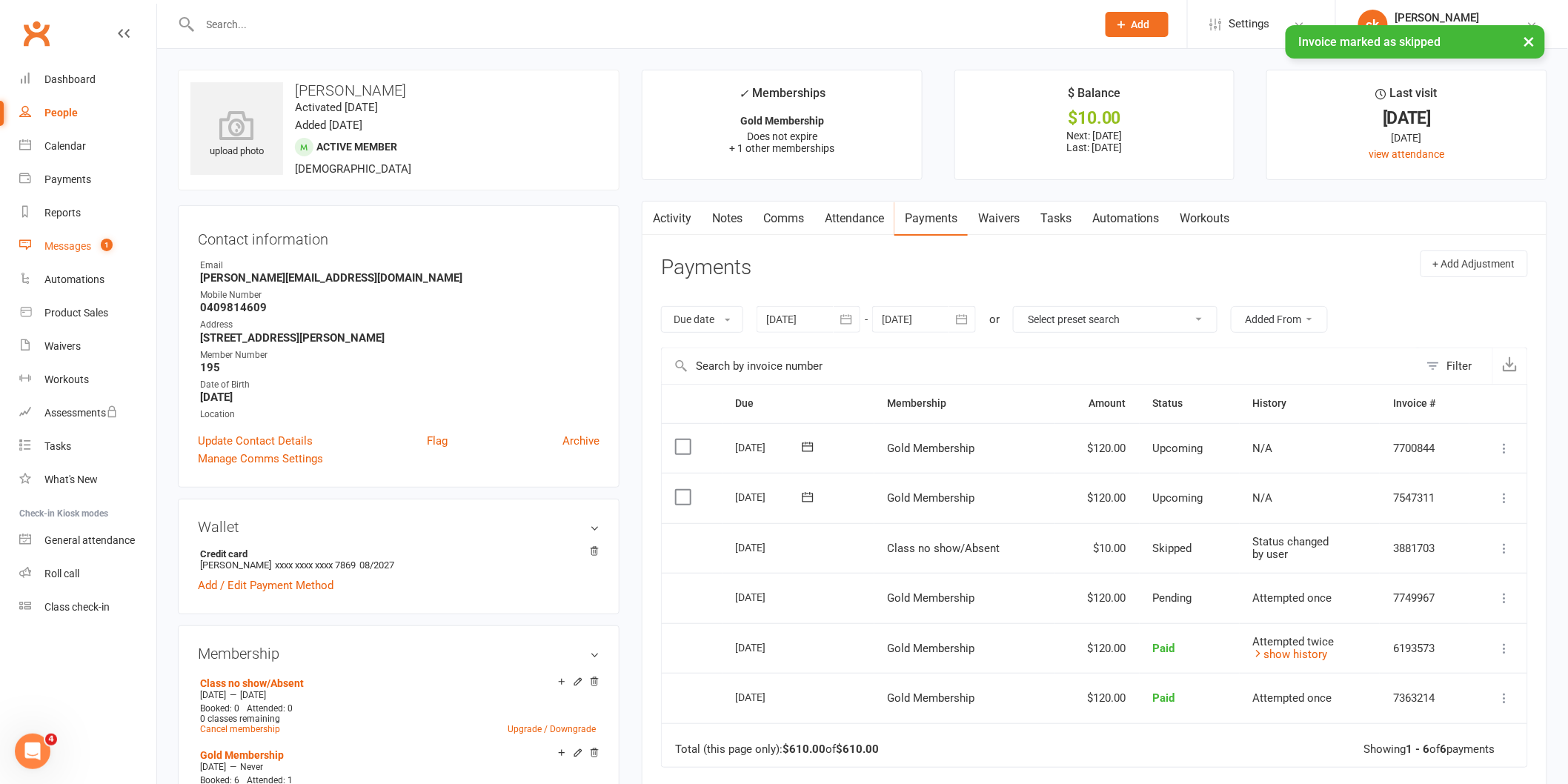
click at [67, 253] on link "Messages 1" at bounding box center [87, 247] width 137 height 34
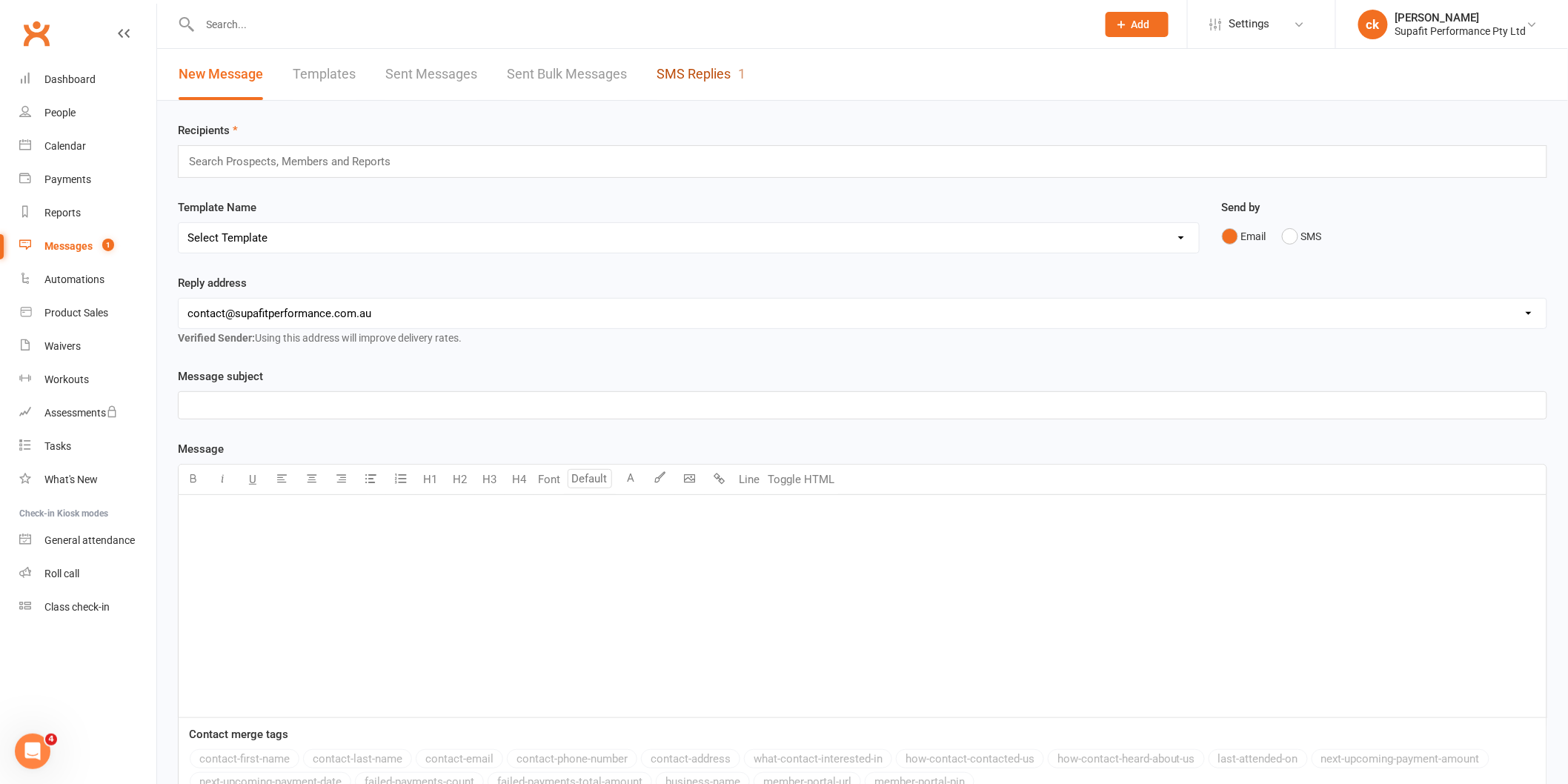
click at [684, 67] on link "SMS Replies 1" at bounding box center [700, 74] width 88 height 51
